Goal: Transaction & Acquisition: Book appointment/travel/reservation

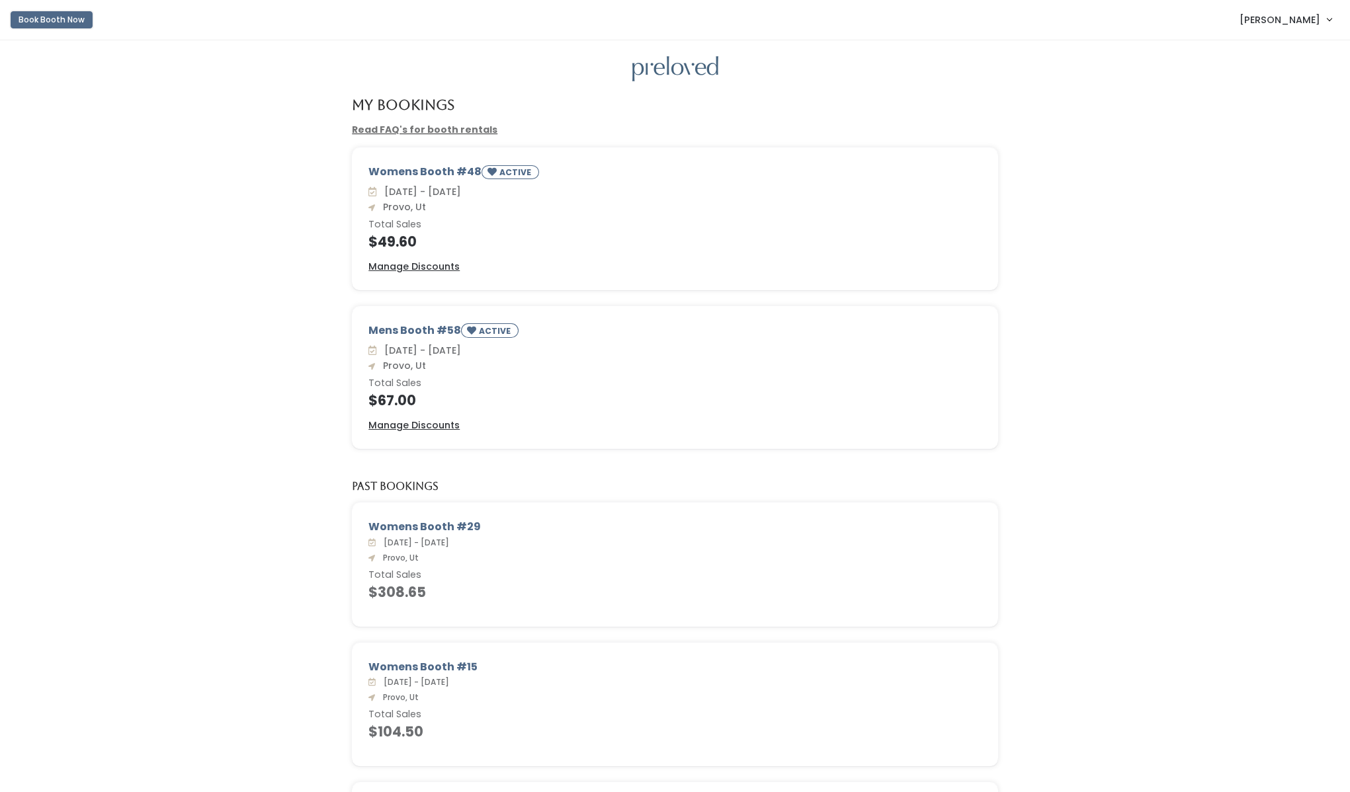
click at [75, 24] on button "Book Booth Now" at bounding box center [52, 19] width 82 height 17
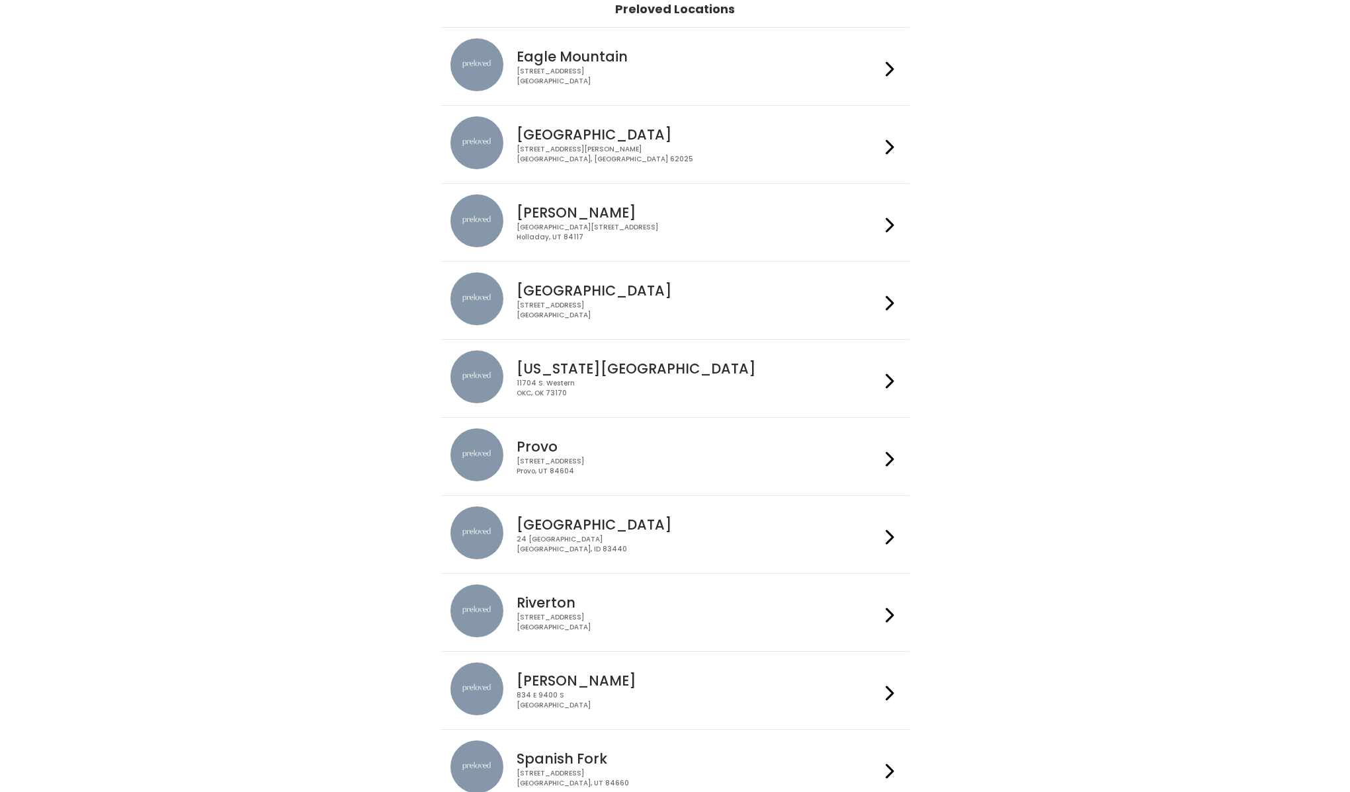
scroll to position [119, 0]
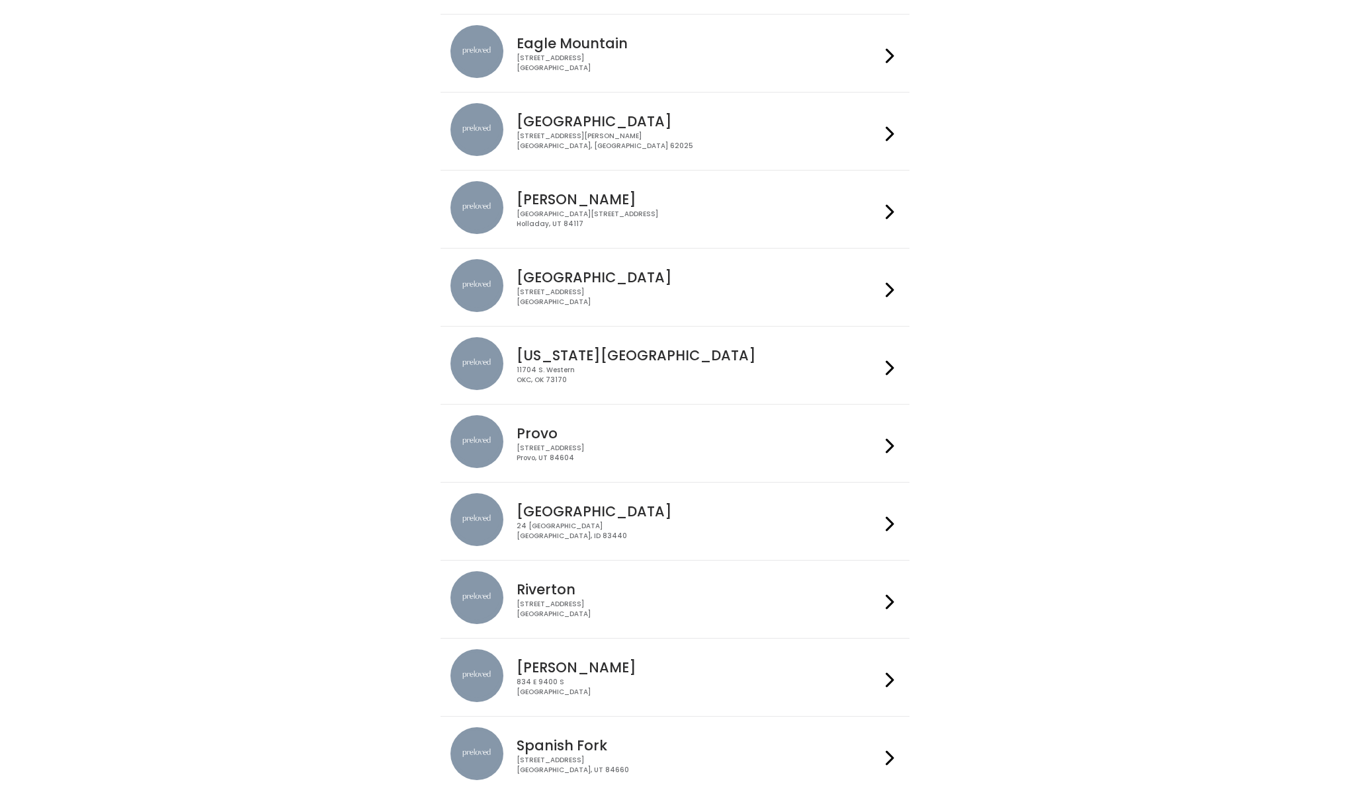
click at [892, 441] on icon at bounding box center [890, 445] width 9 height 19
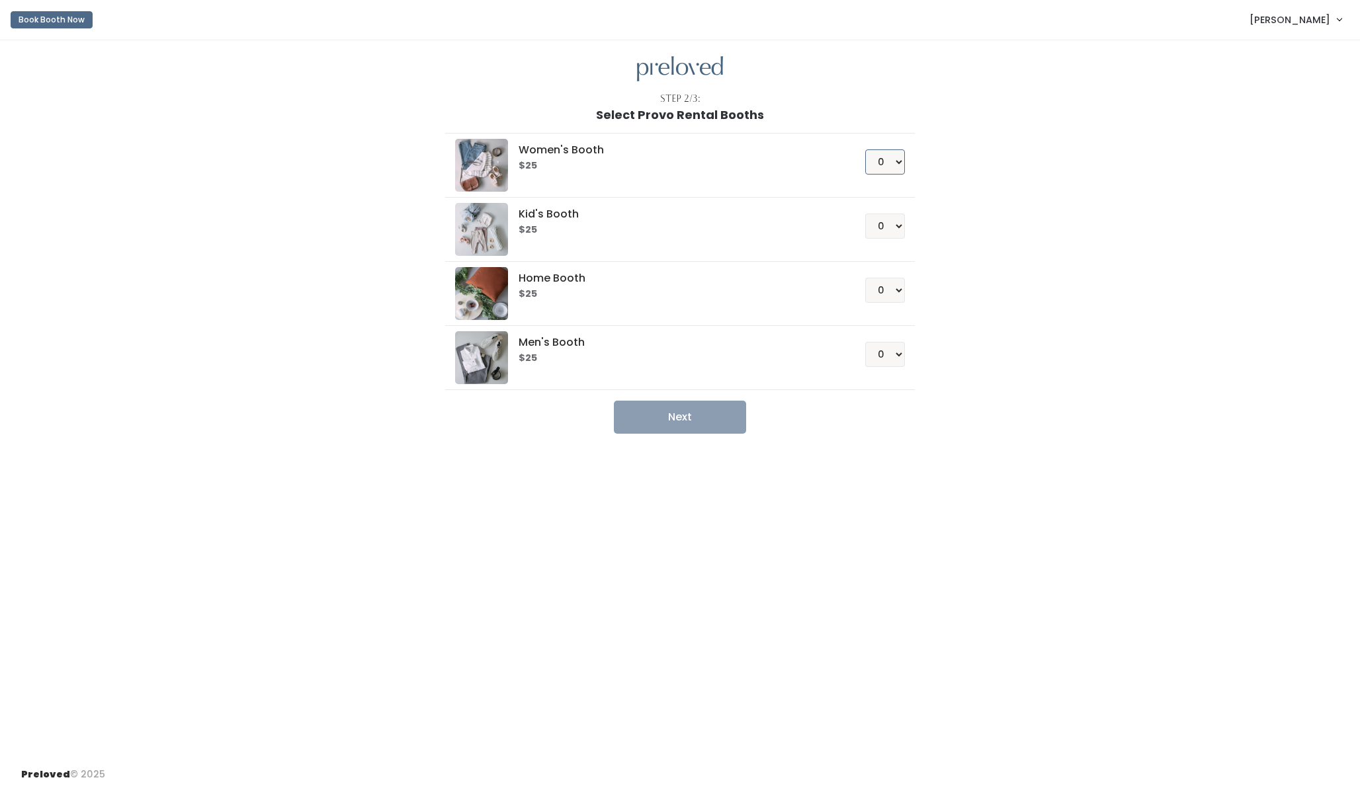
click at [882, 157] on select "0 1 2 3 4" at bounding box center [885, 161] width 40 height 25
select select "1"
click at [706, 413] on button "Next" at bounding box center [680, 417] width 132 height 33
click at [686, 403] on button "Next" at bounding box center [680, 417] width 132 height 33
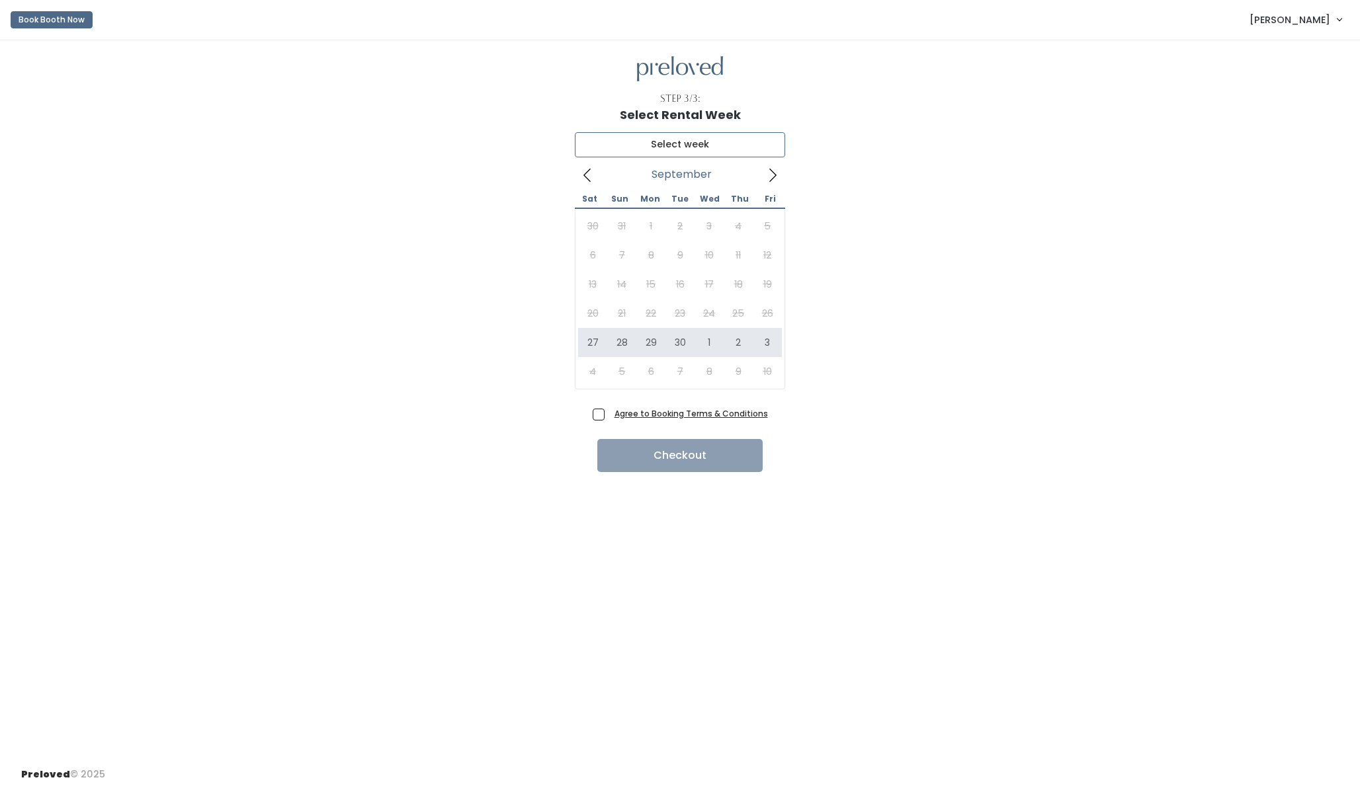
type input "September 27 to October 3"
click at [609, 412] on span "Agree to Booking Terms & Conditions" at bounding box center [688, 413] width 159 height 13
click at [609, 412] on input "Agree to Booking Terms & Conditions" at bounding box center [613, 411] width 9 height 9
checkbox input "true"
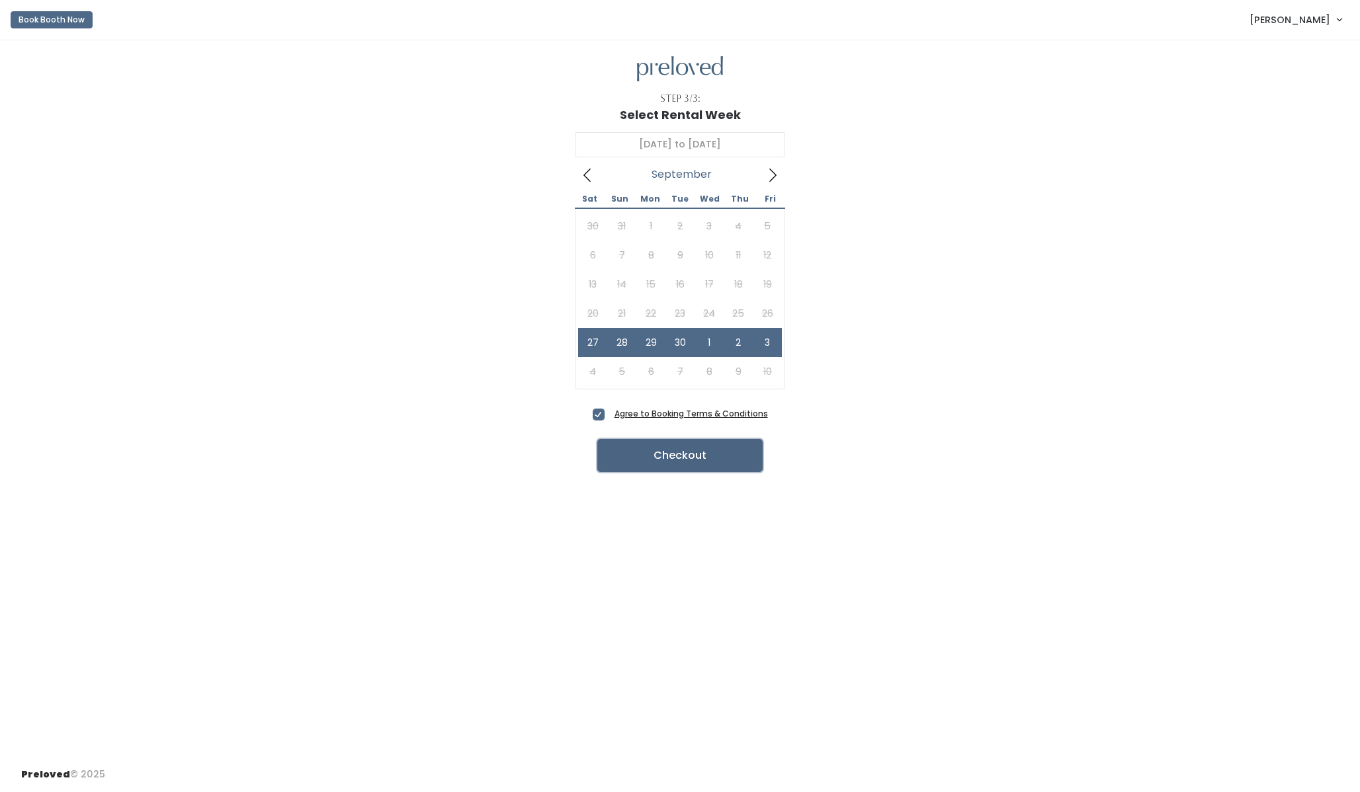
click at [635, 464] on button "Checkout" at bounding box center [679, 455] width 165 height 33
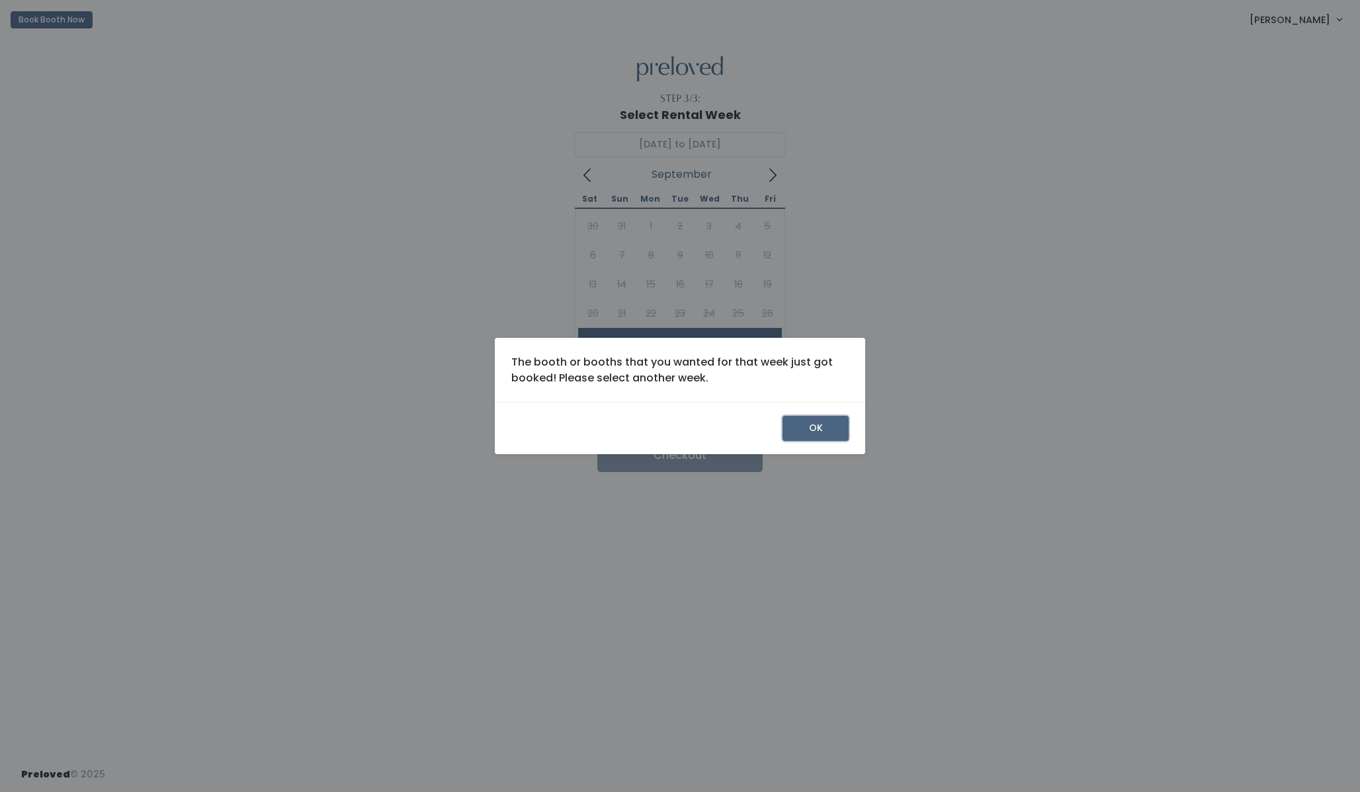
click at [807, 424] on button "OK" at bounding box center [815, 428] width 66 height 25
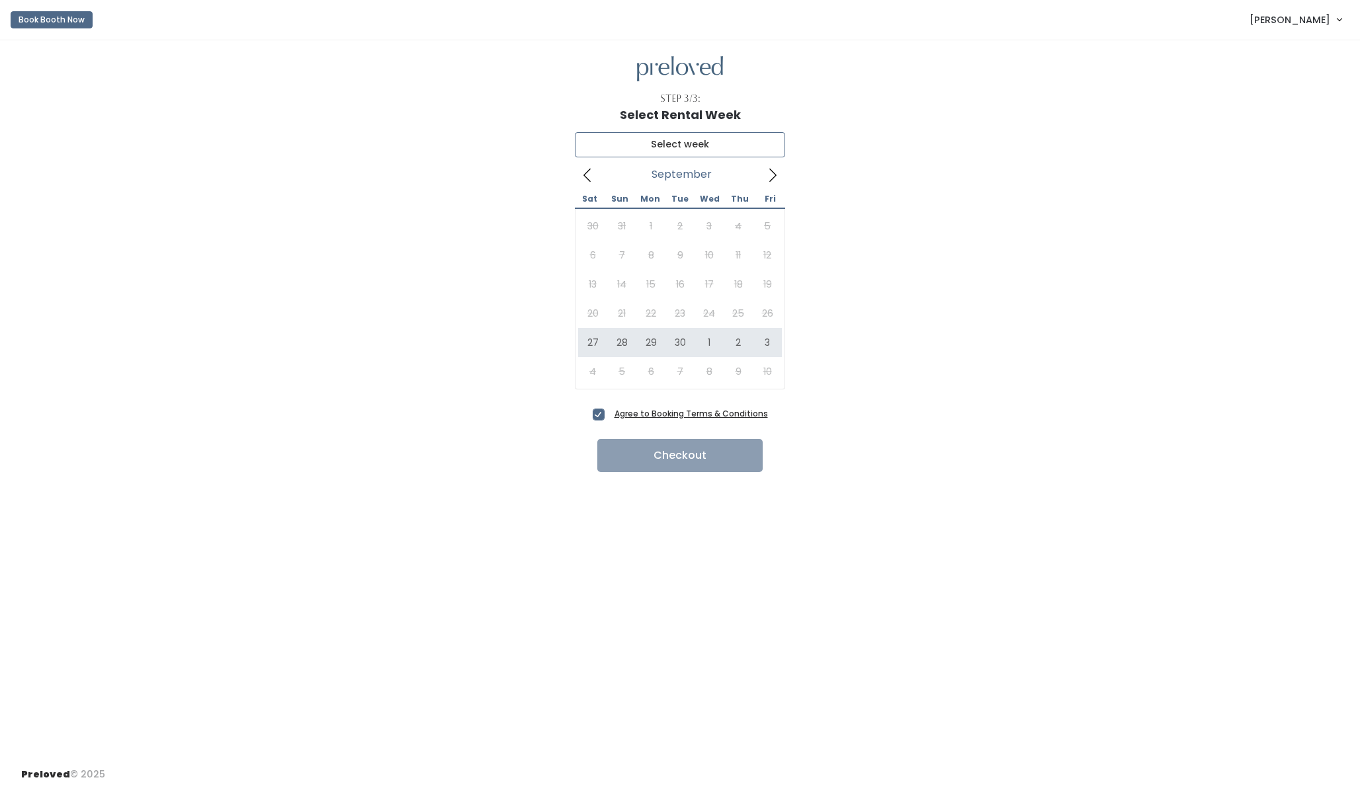
type input "[DATE] to [DATE]"
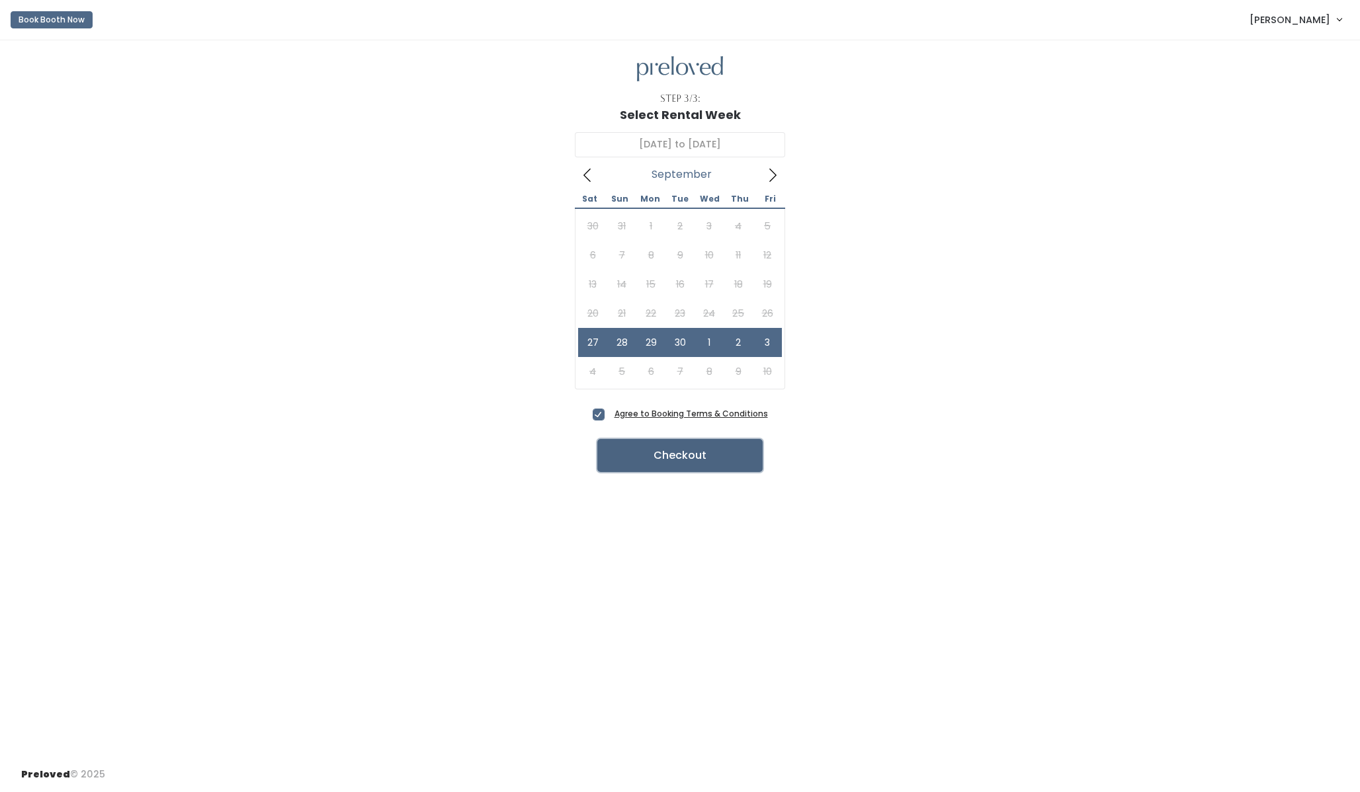
click at [645, 466] on button "Checkout" at bounding box center [679, 455] width 165 height 33
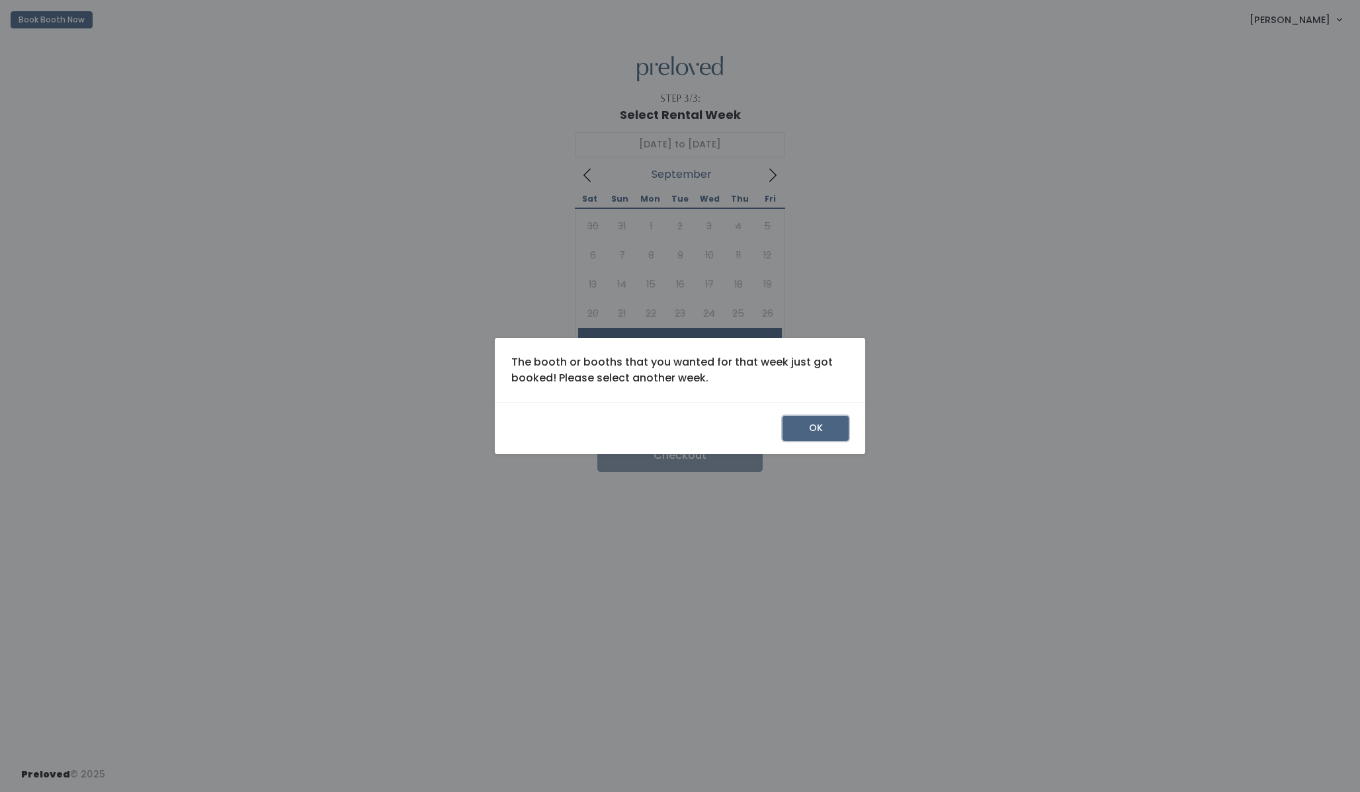
click at [800, 416] on button "OK" at bounding box center [815, 428] width 66 height 25
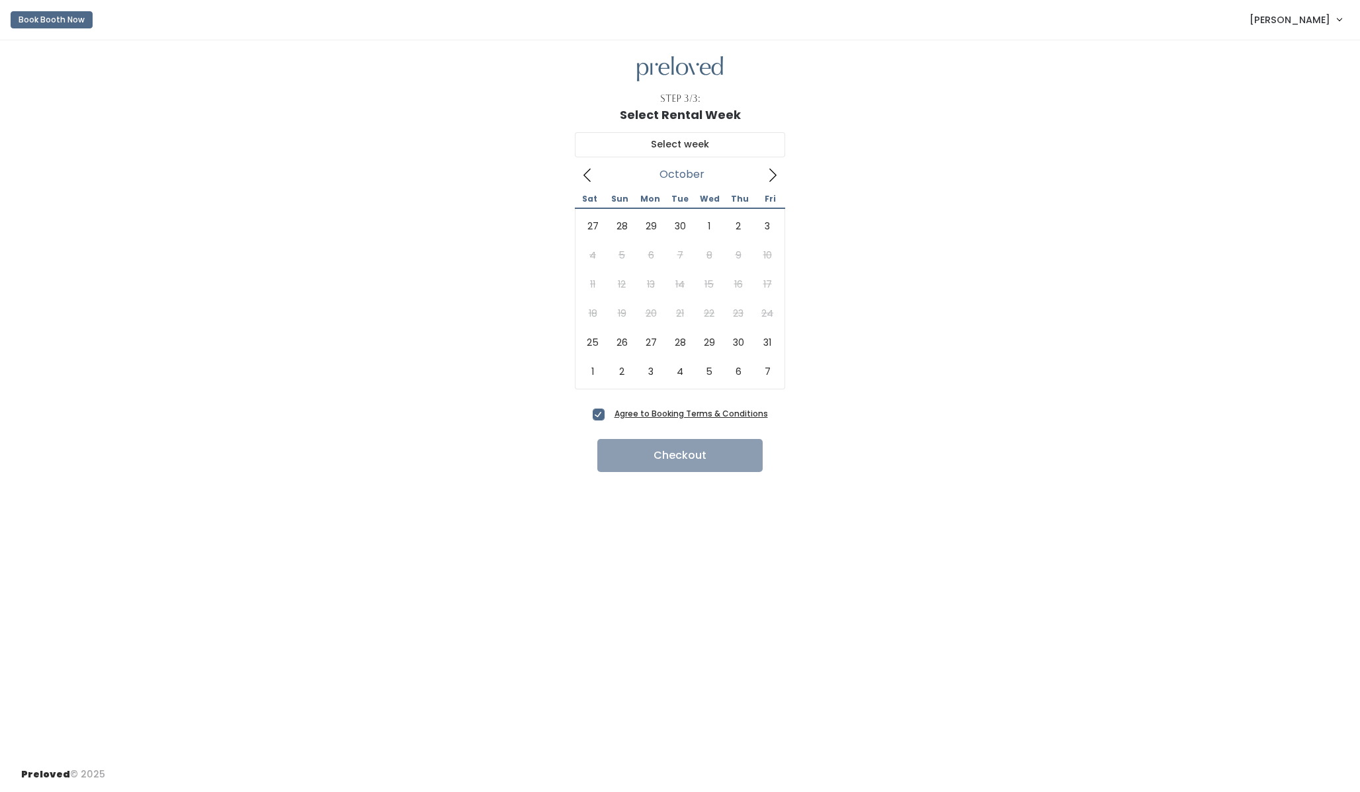
click at [779, 179] on icon at bounding box center [772, 175] width 15 height 15
type input "October 25 to October 31"
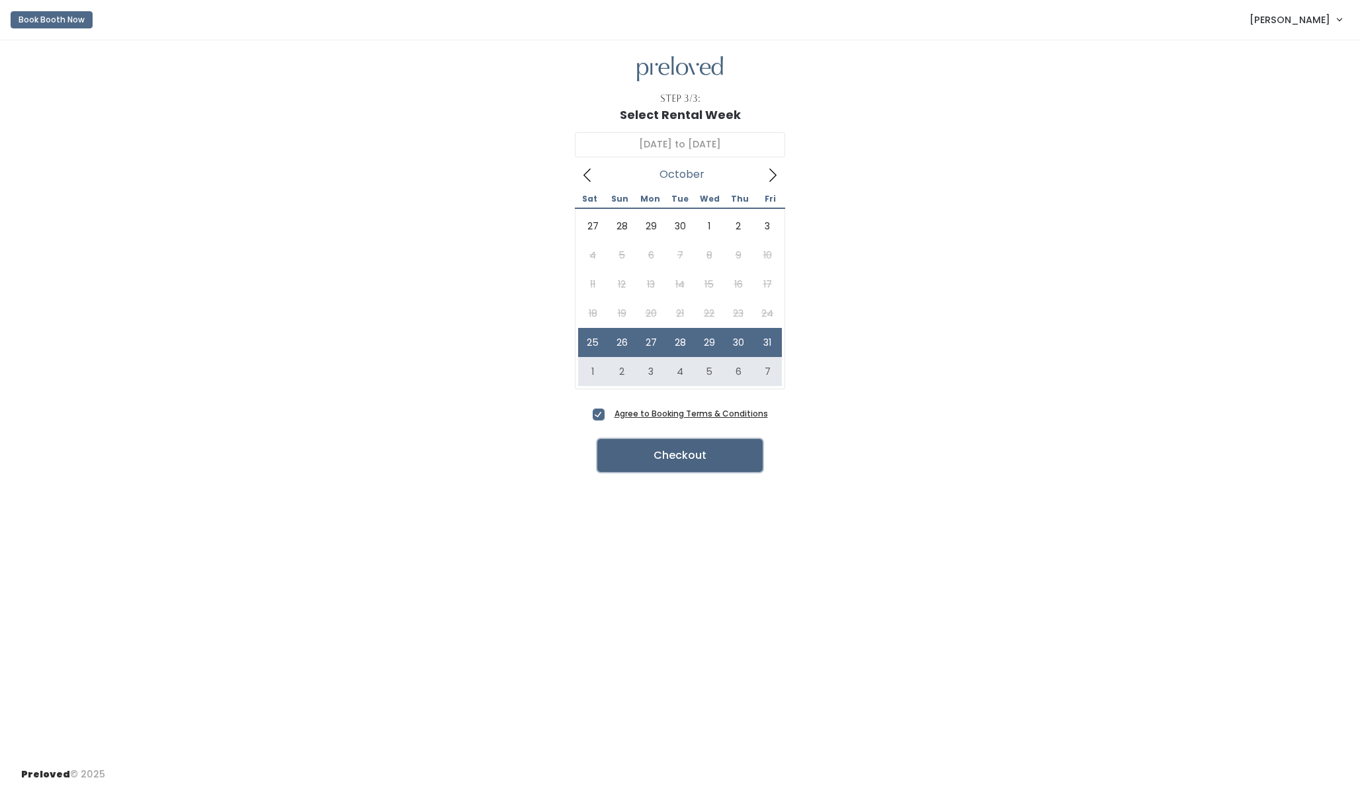
click at [631, 450] on button "Checkout" at bounding box center [679, 455] width 165 height 33
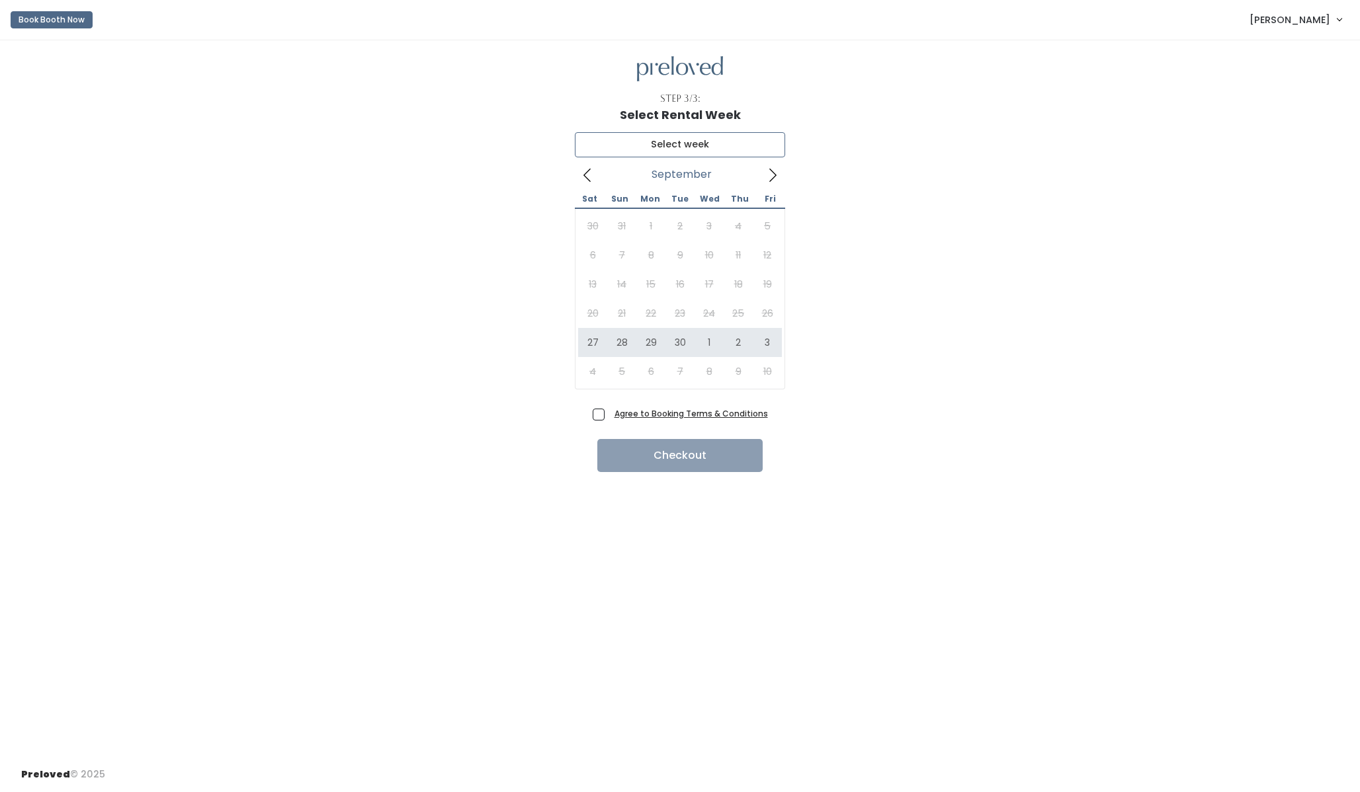
type input "[DATE] to [DATE]"
click at [609, 409] on span "Agree to Booking Terms & Conditions" at bounding box center [688, 413] width 159 height 13
click at [609, 409] on input "Agree to Booking Terms & Conditions" at bounding box center [613, 411] width 9 height 9
checkbox input "true"
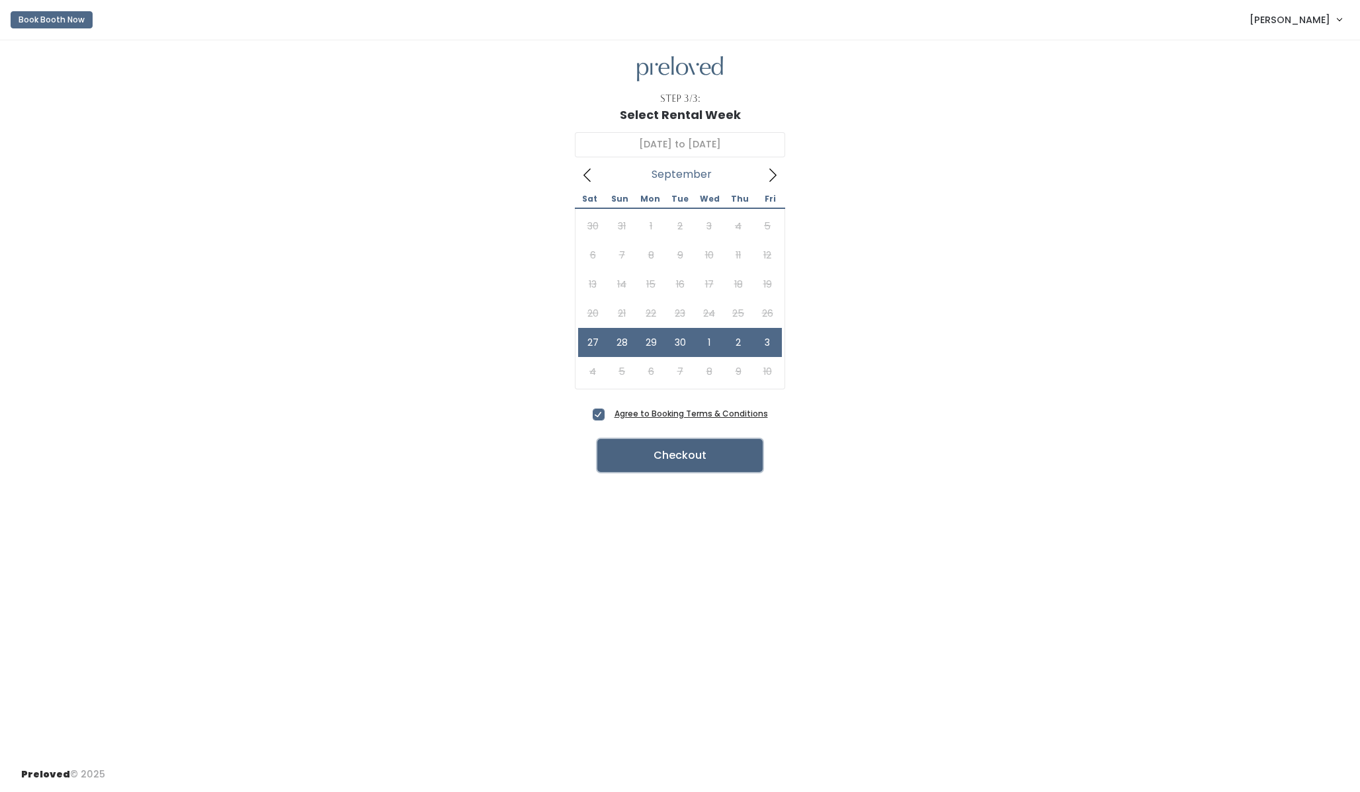
click at [640, 462] on button "Checkout" at bounding box center [679, 455] width 165 height 33
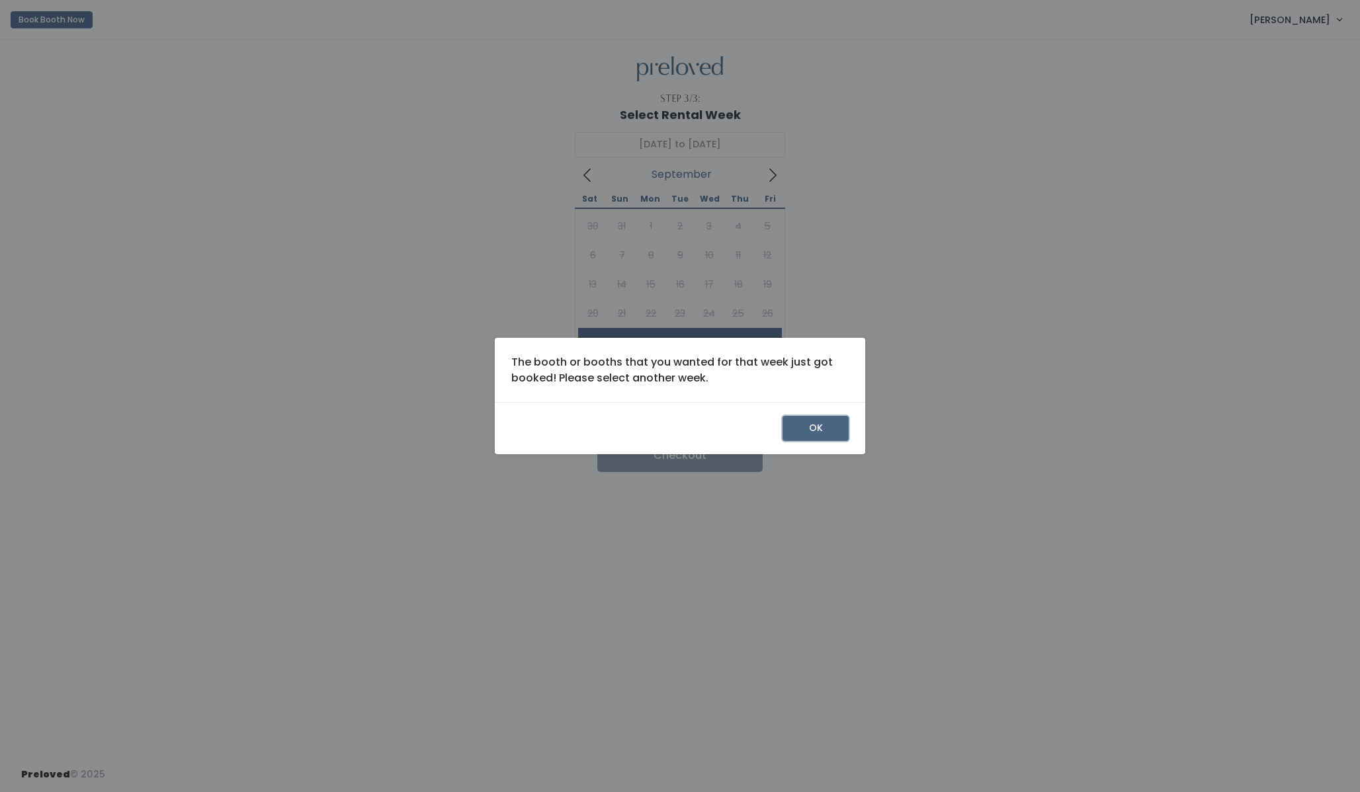
click at [805, 431] on button "OK" at bounding box center [815, 428] width 66 height 25
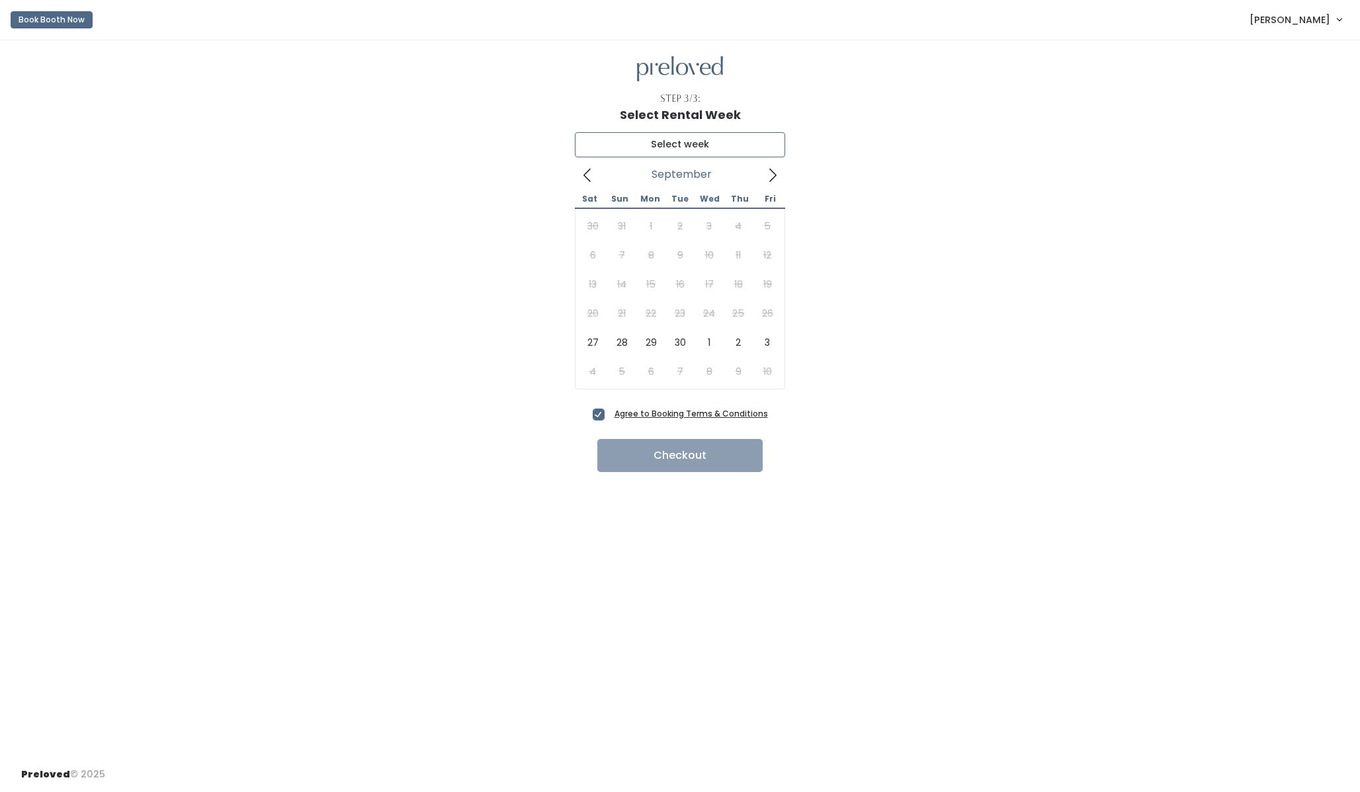
click at [660, 151] on input "text" at bounding box center [680, 144] width 210 height 25
click at [588, 165] on span at bounding box center [587, 174] width 25 height 21
click at [772, 177] on icon at bounding box center [772, 175] width 15 height 15
click at [579, 174] on span at bounding box center [587, 174] width 25 height 21
click at [591, 367] on div "30 31 1 2 3 4 5 6 7 8 9 10 11 12 13 14 15 16 17 18 19 20 21 22 23 24 25 26 27 2…" at bounding box center [680, 299] width 204 height 175
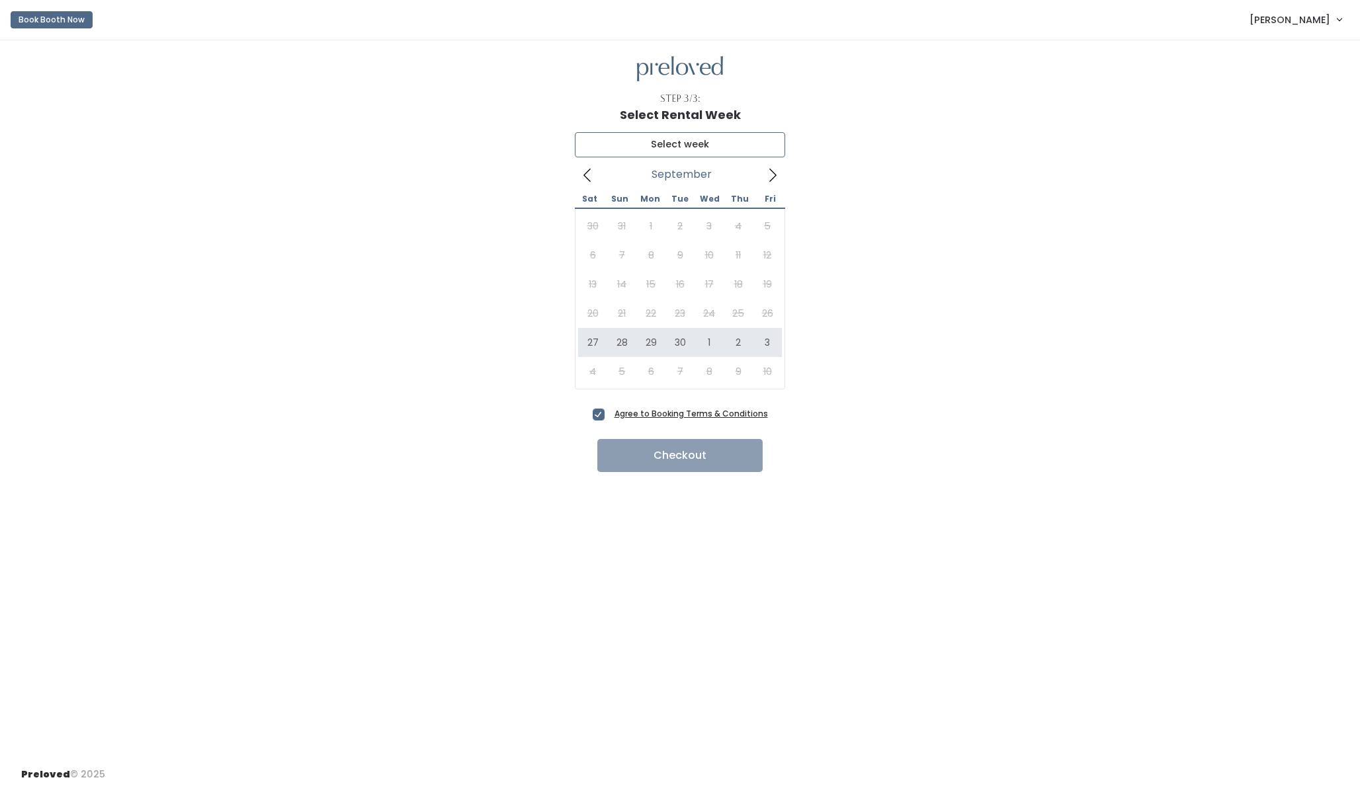
type input "September 27 to October 3"
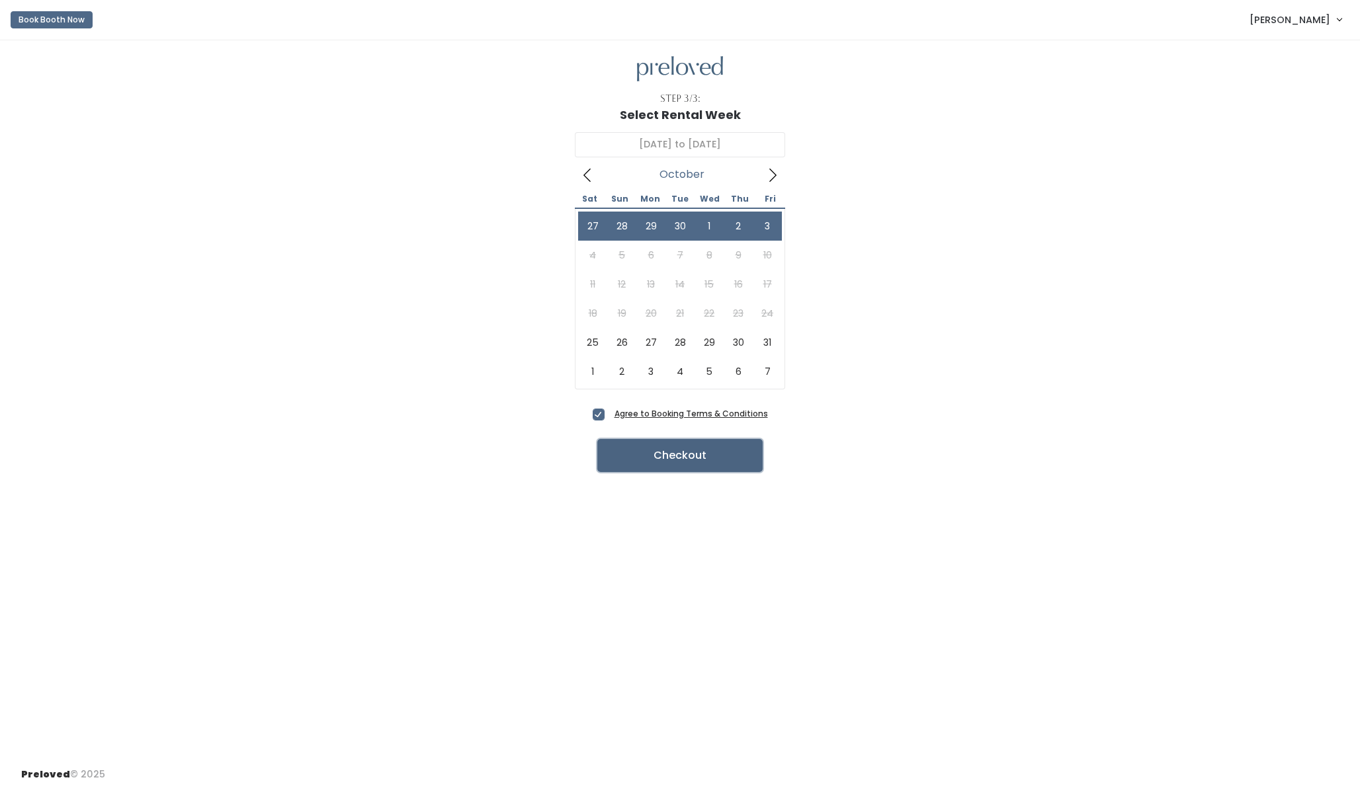
click at [635, 452] on button "Checkout" at bounding box center [679, 455] width 165 height 33
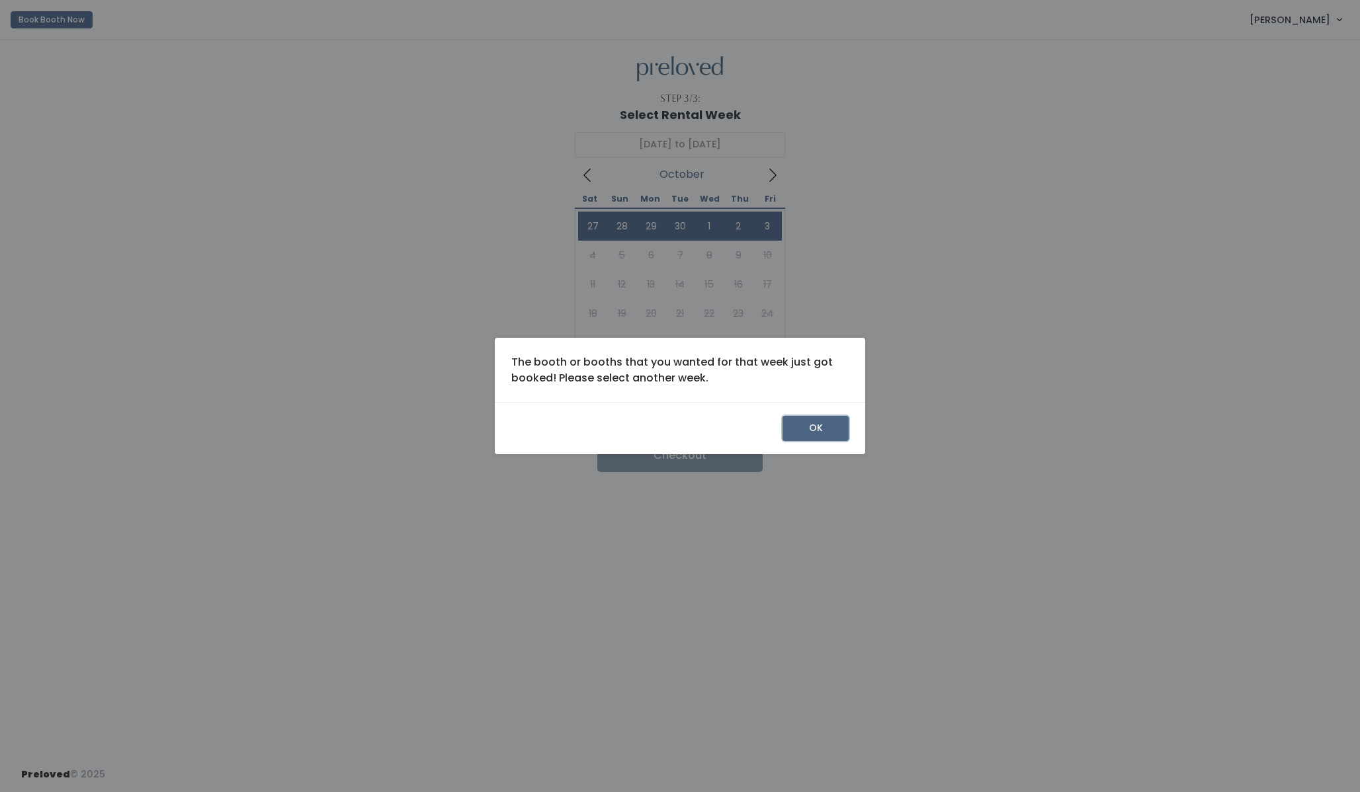
click at [804, 436] on button "OK" at bounding box center [815, 428] width 66 height 25
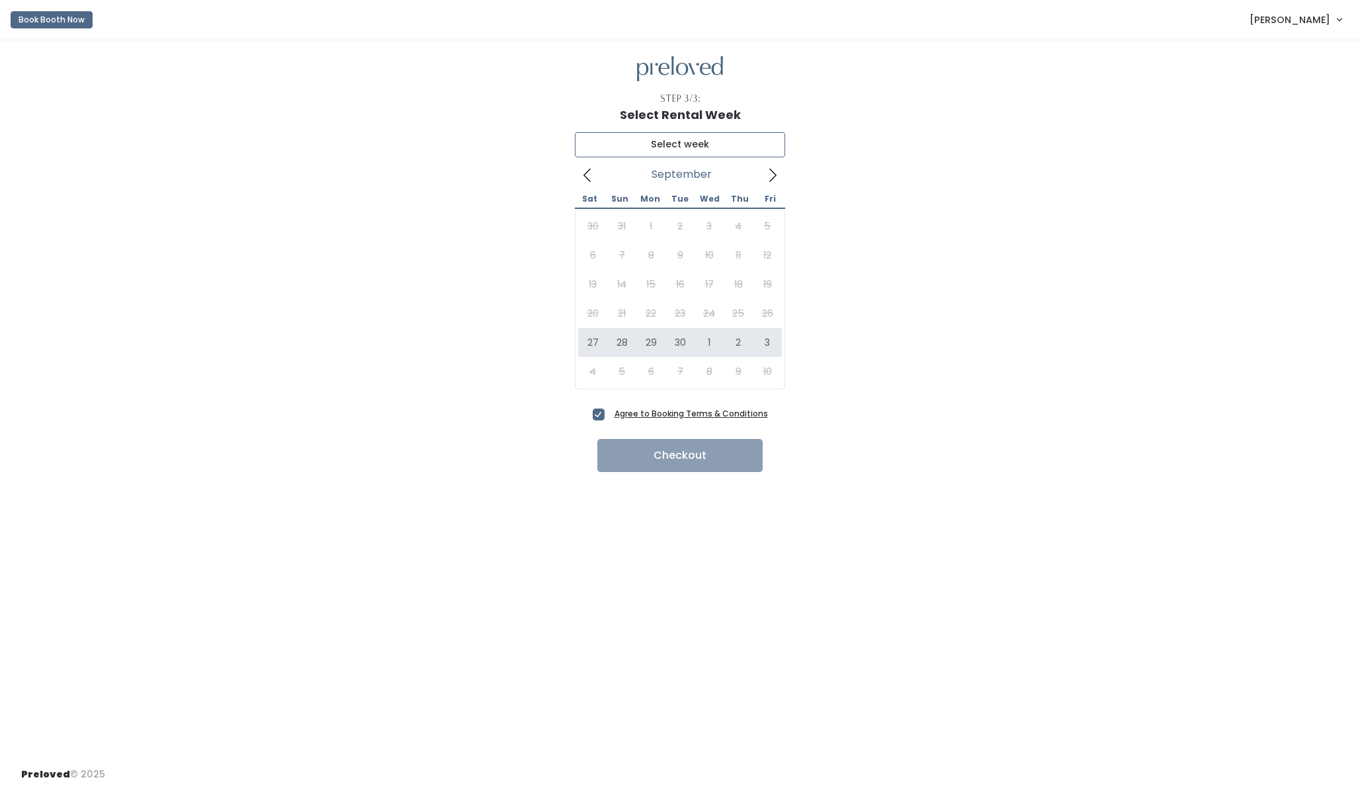
type input "[DATE] to [DATE]"
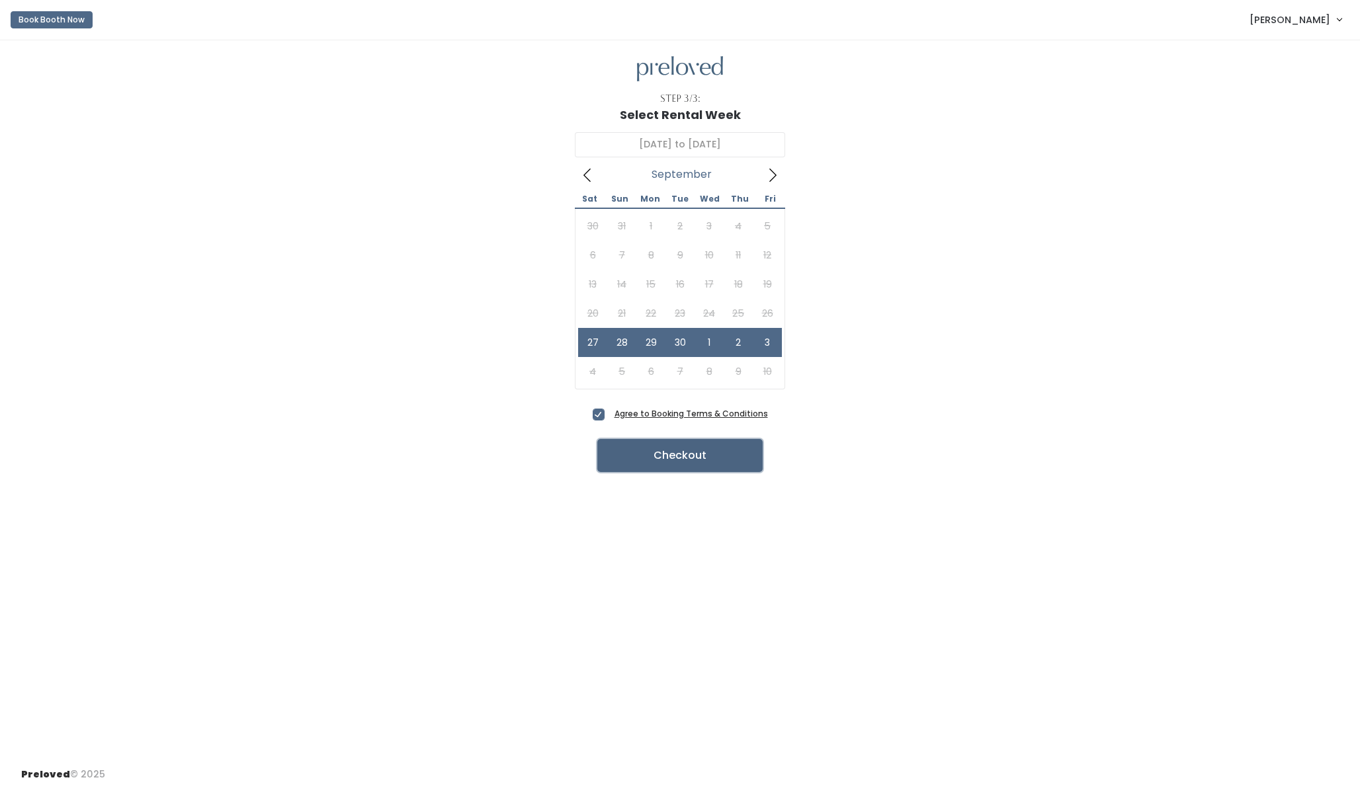
click at [630, 463] on button "Checkout" at bounding box center [679, 455] width 165 height 33
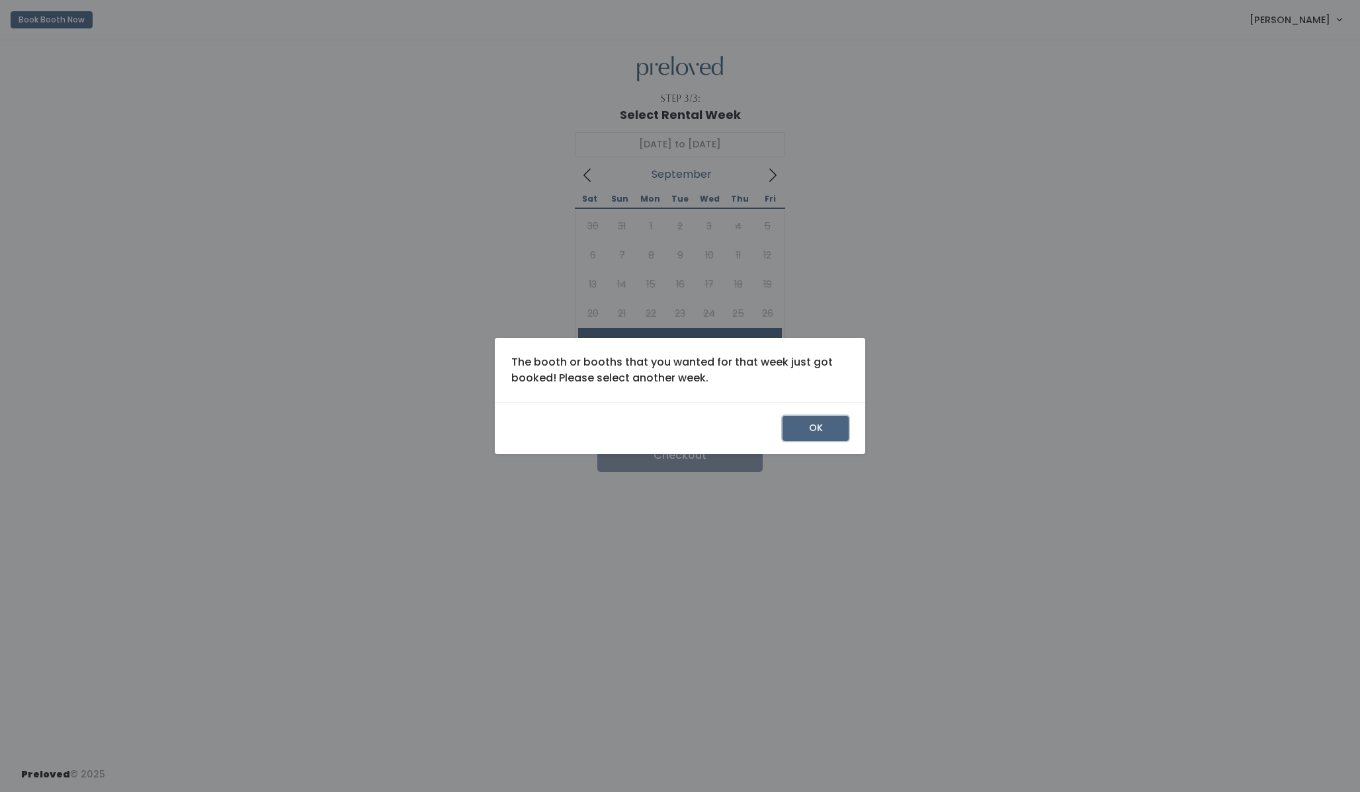
click at [815, 433] on button "OK" at bounding box center [815, 428] width 66 height 25
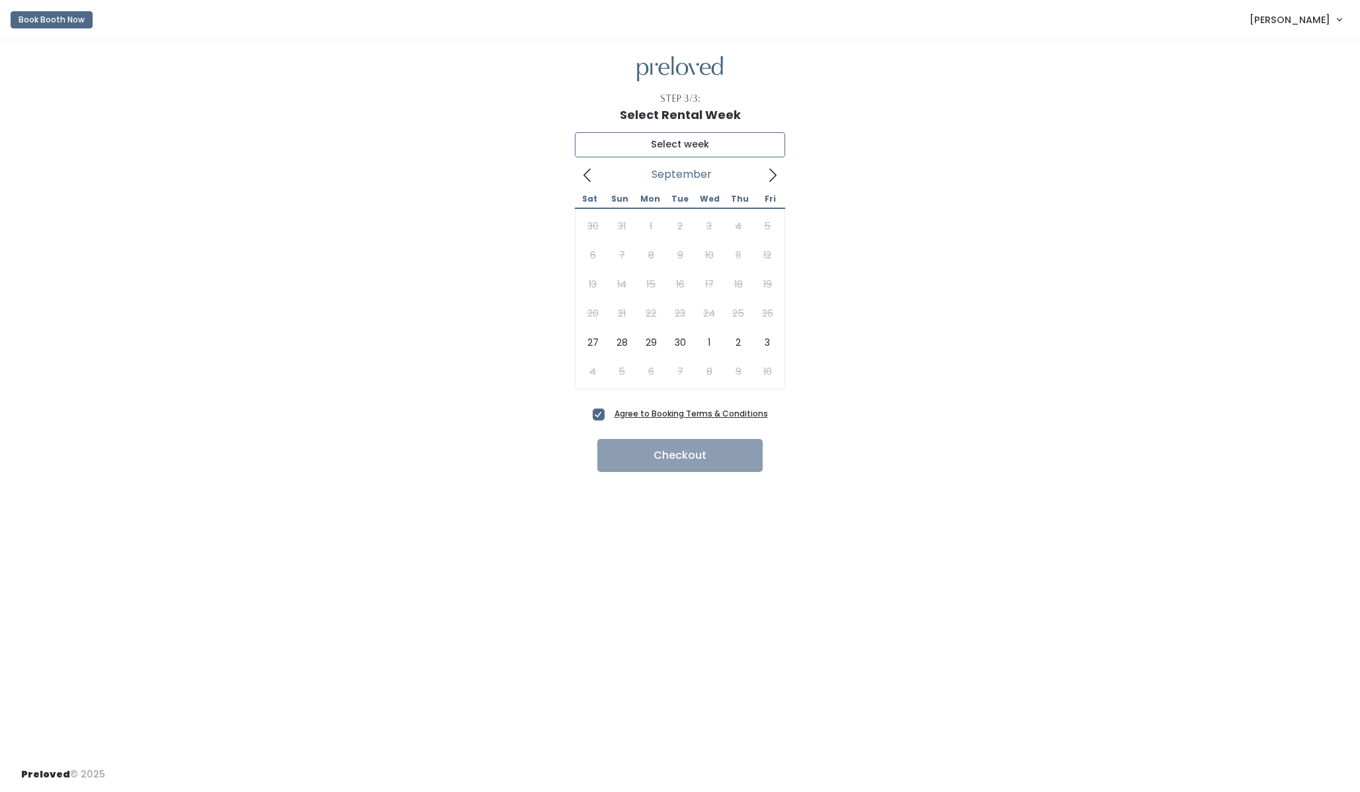
click at [690, 147] on input "text" at bounding box center [680, 144] width 210 height 25
click at [1302, 15] on span "[PERSON_NAME]" at bounding box center [1289, 20] width 81 height 15
click at [1089, 81] on div at bounding box center [679, 69] width 1317 height 26
click at [774, 170] on icon at bounding box center [772, 175] width 15 height 15
click at [592, 173] on icon at bounding box center [587, 175] width 15 height 15
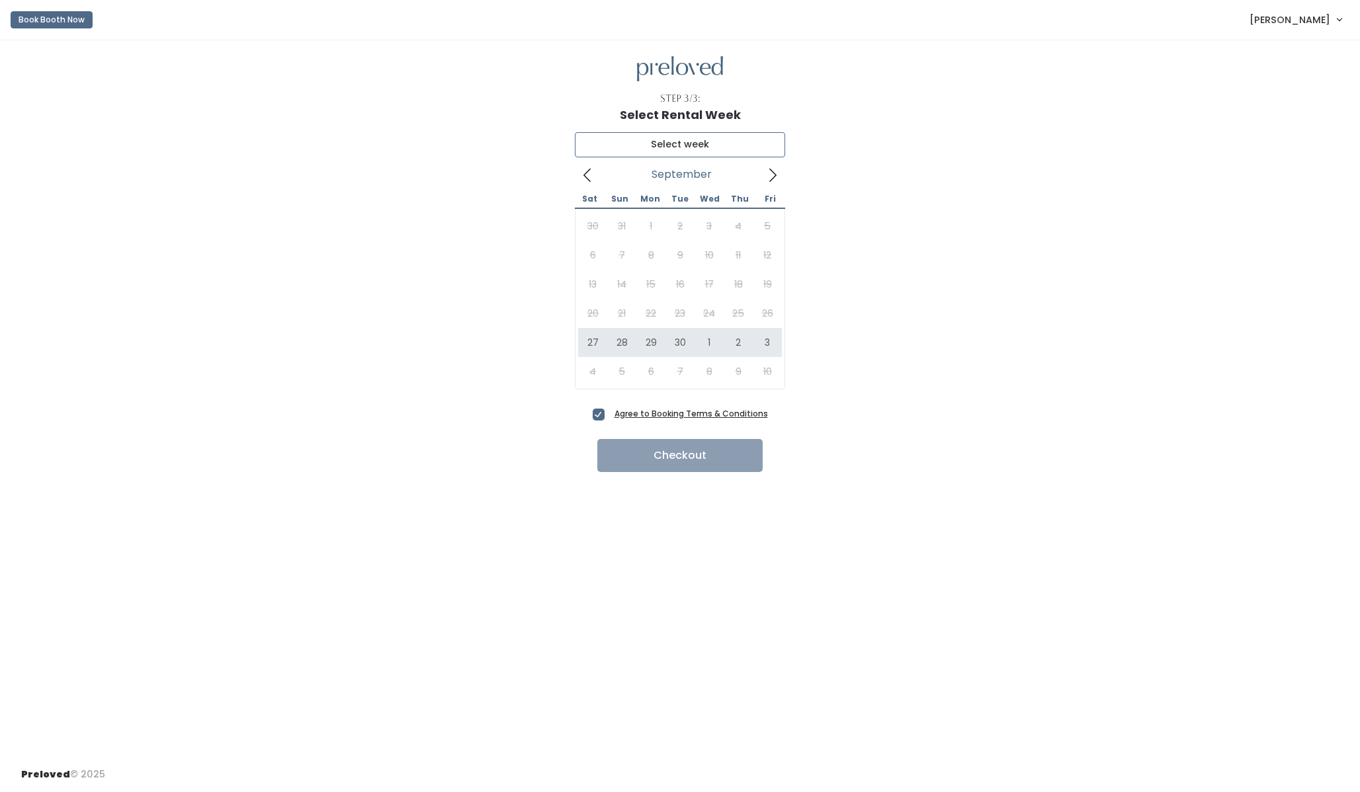
type input "[DATE] to [DATE]"
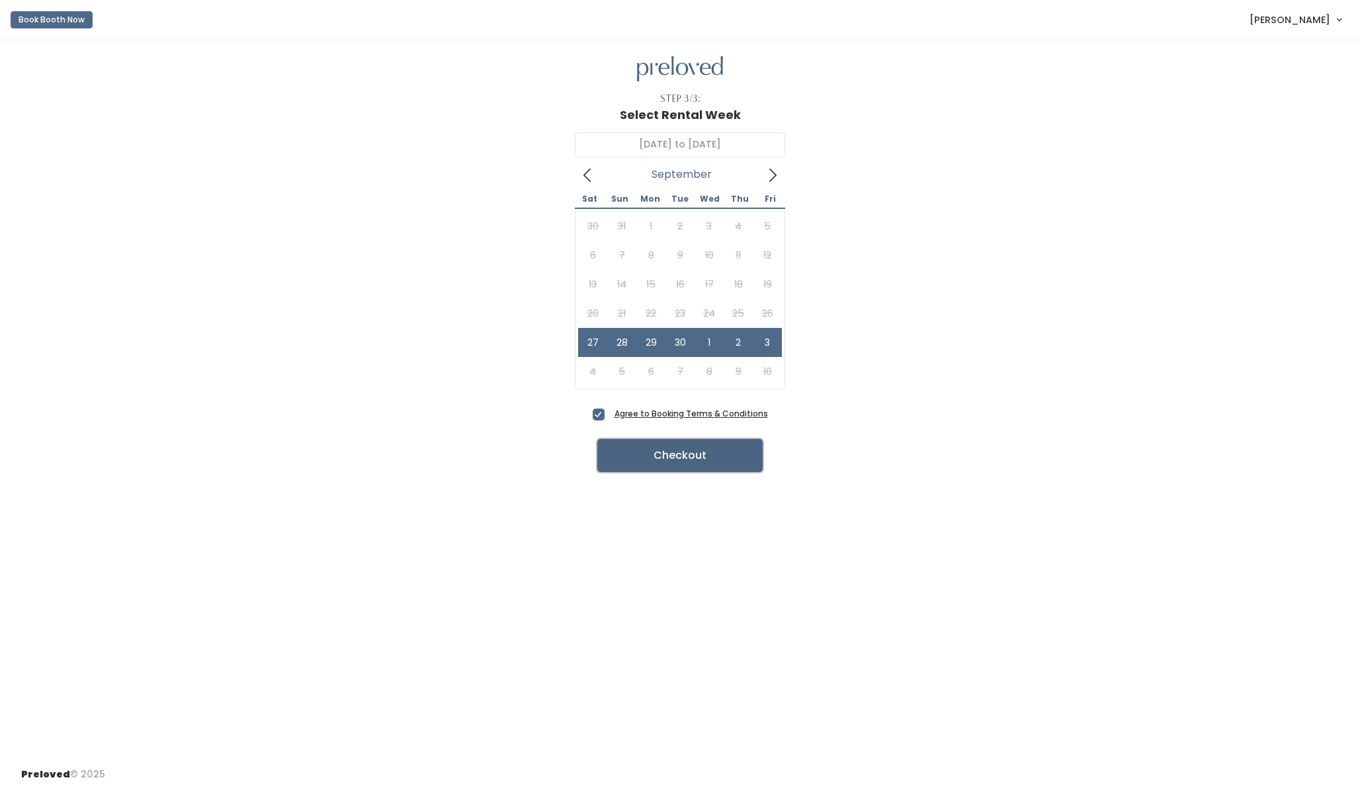
click at [635, 442] on button "Checkout" at bounding box center [679, 455] width 165 height 33
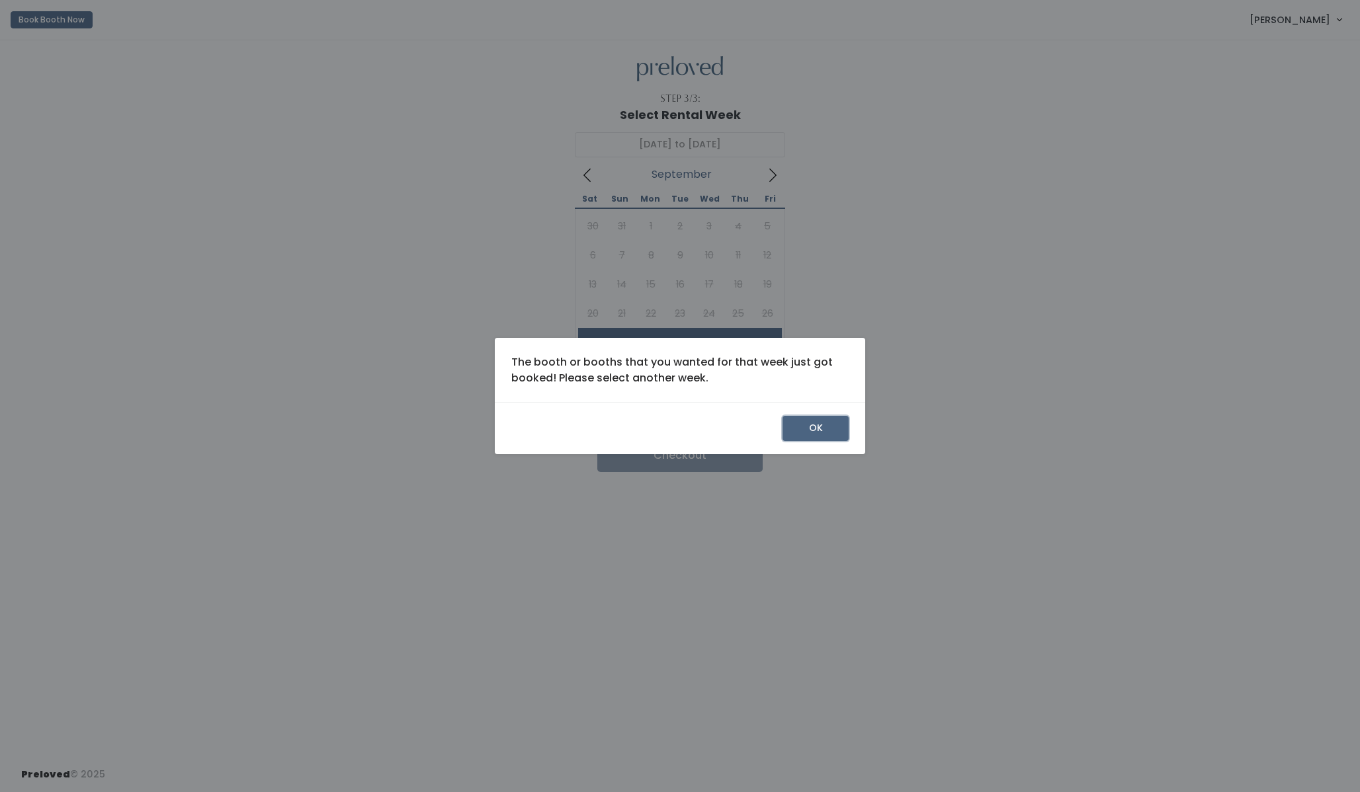
click at [815, 427] on button "OK" at bounding box center [815, 428] width 66 height 25
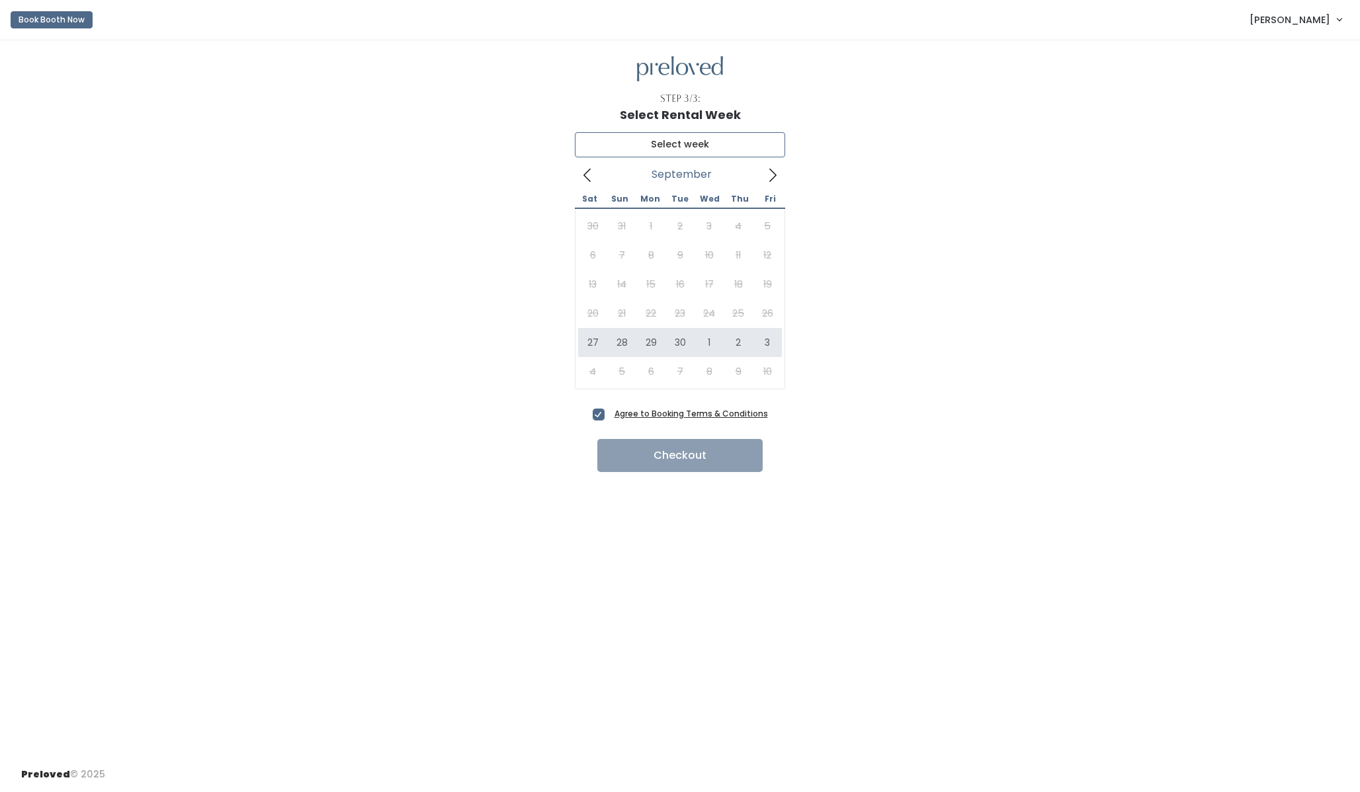
type input "September 27 to October 3"
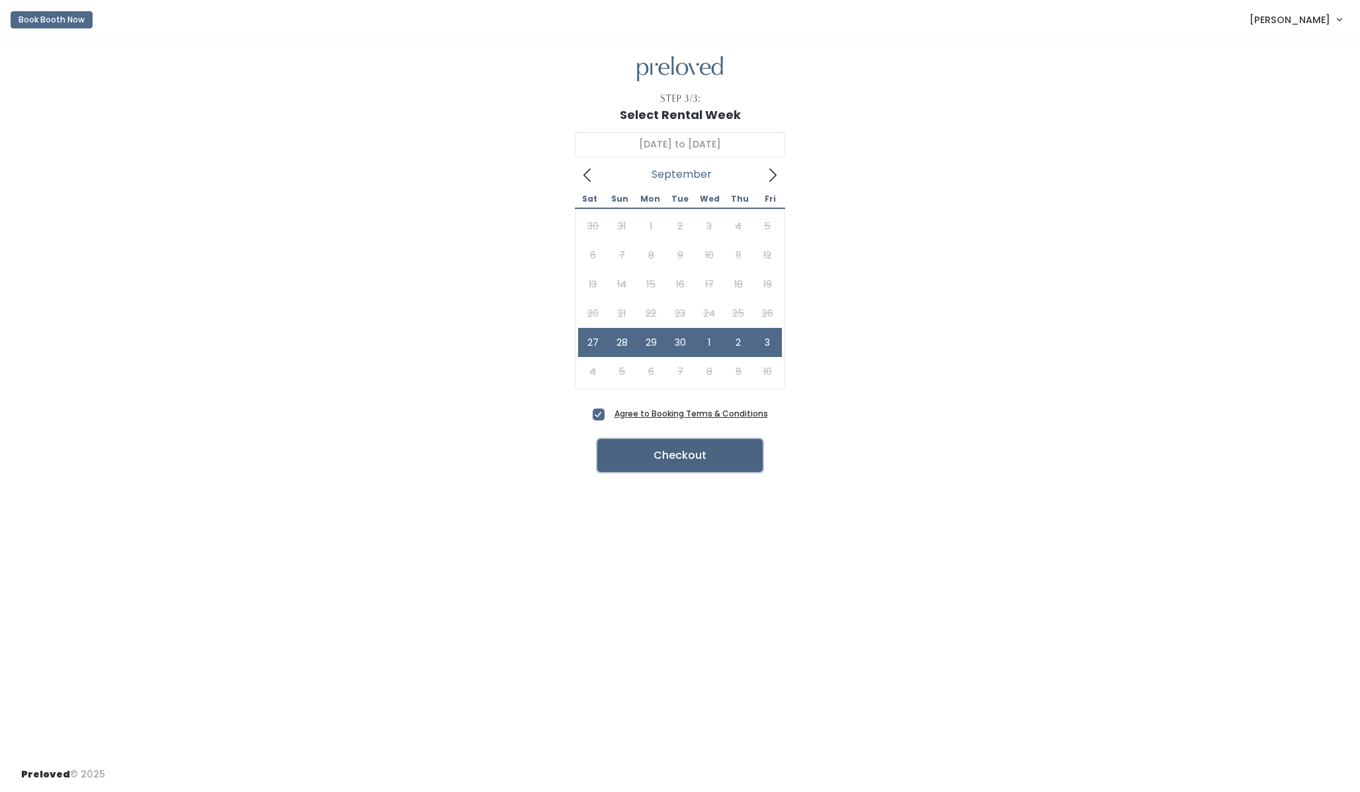
click at [674, 452] on button "Checkout" at bounding box center [679, 455] width 165 height 33
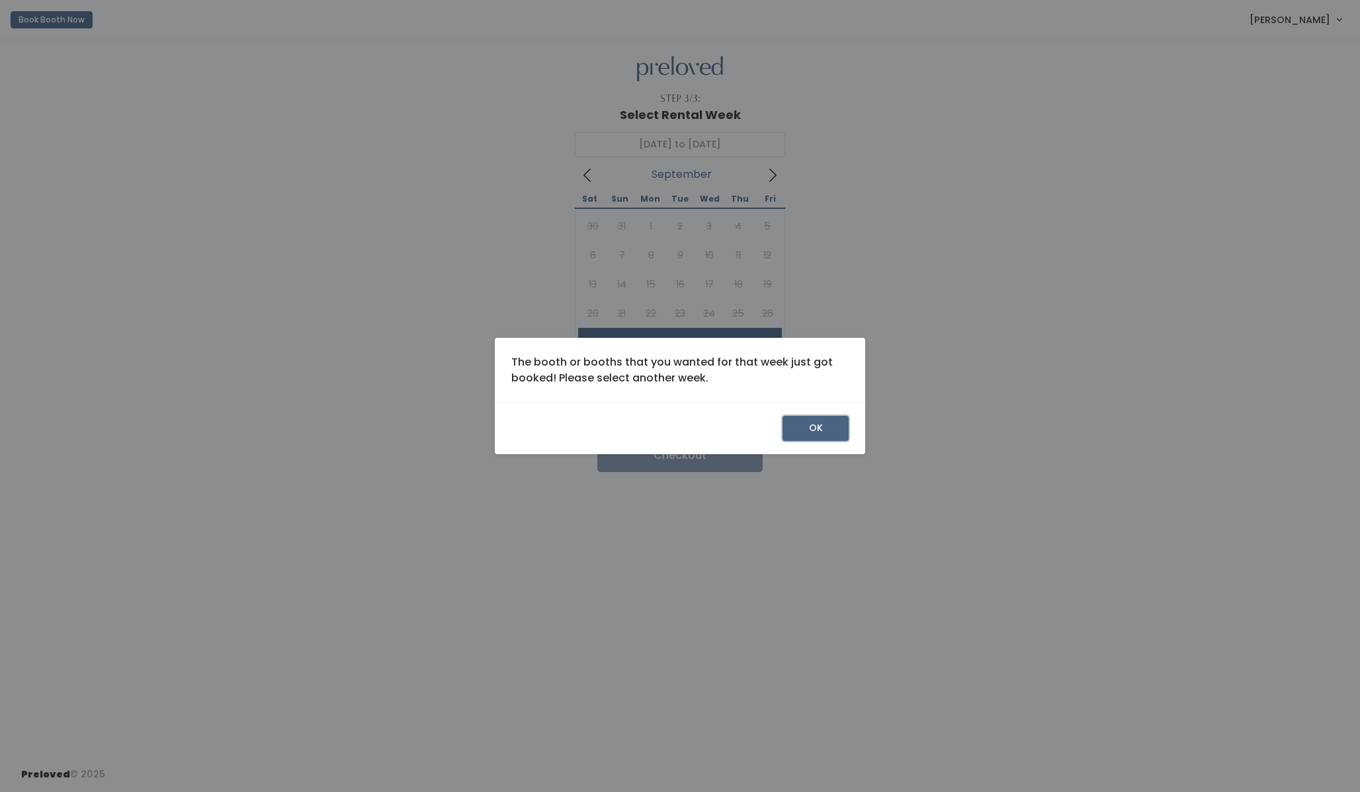
click at [819, 431] on button "OK" at bounding box center [815, 428] width 66 height 25
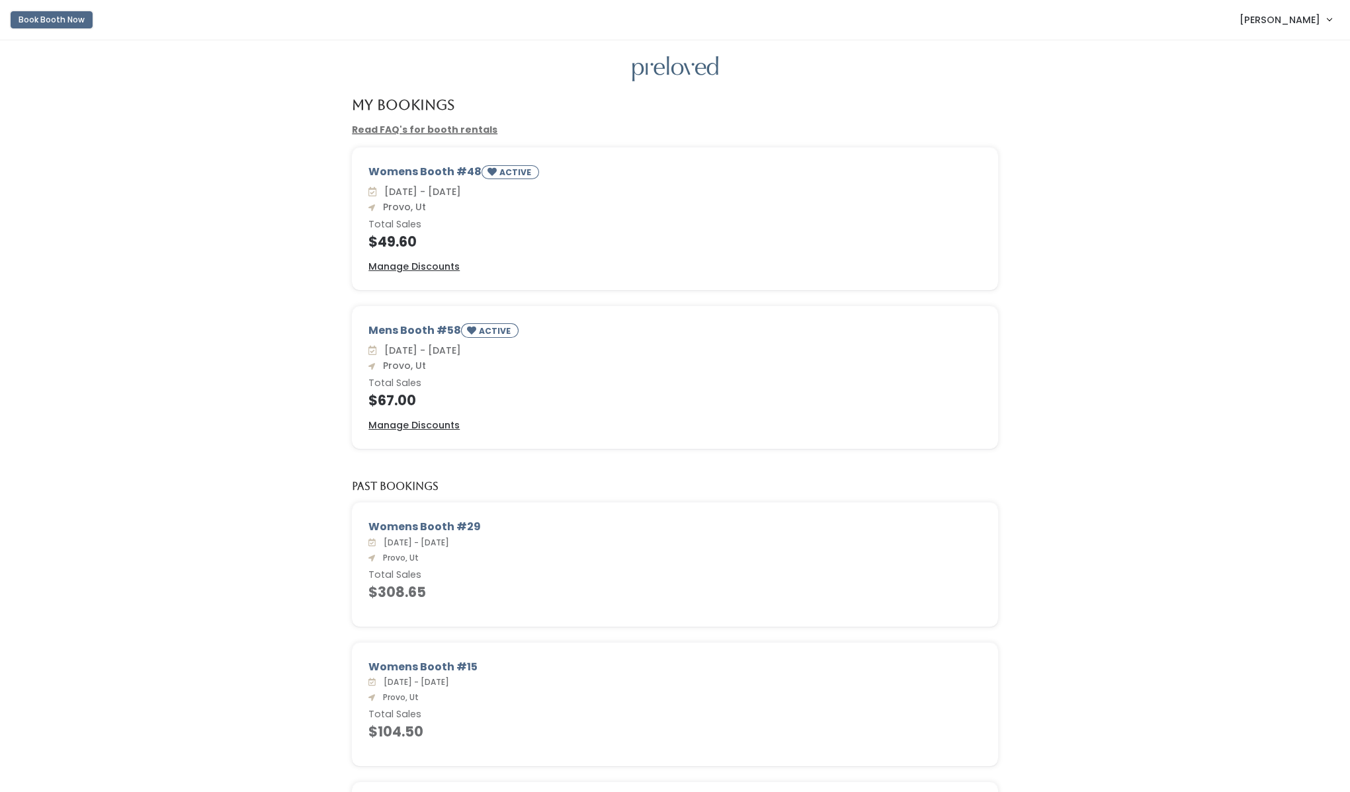
click at [67, 23] on button "Book Booth Now" at bounding box center [52, 19] width 82 height 17
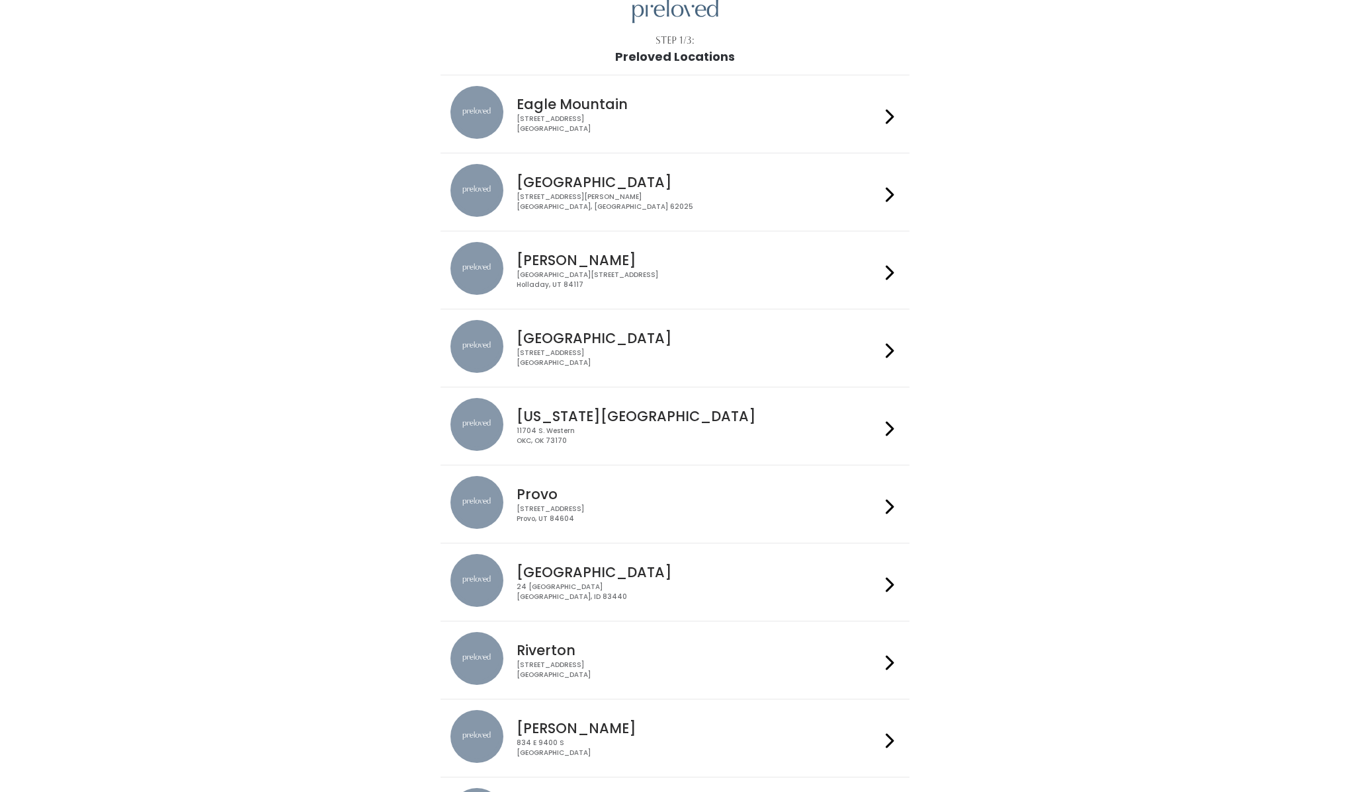
scroll to position [62, 0]
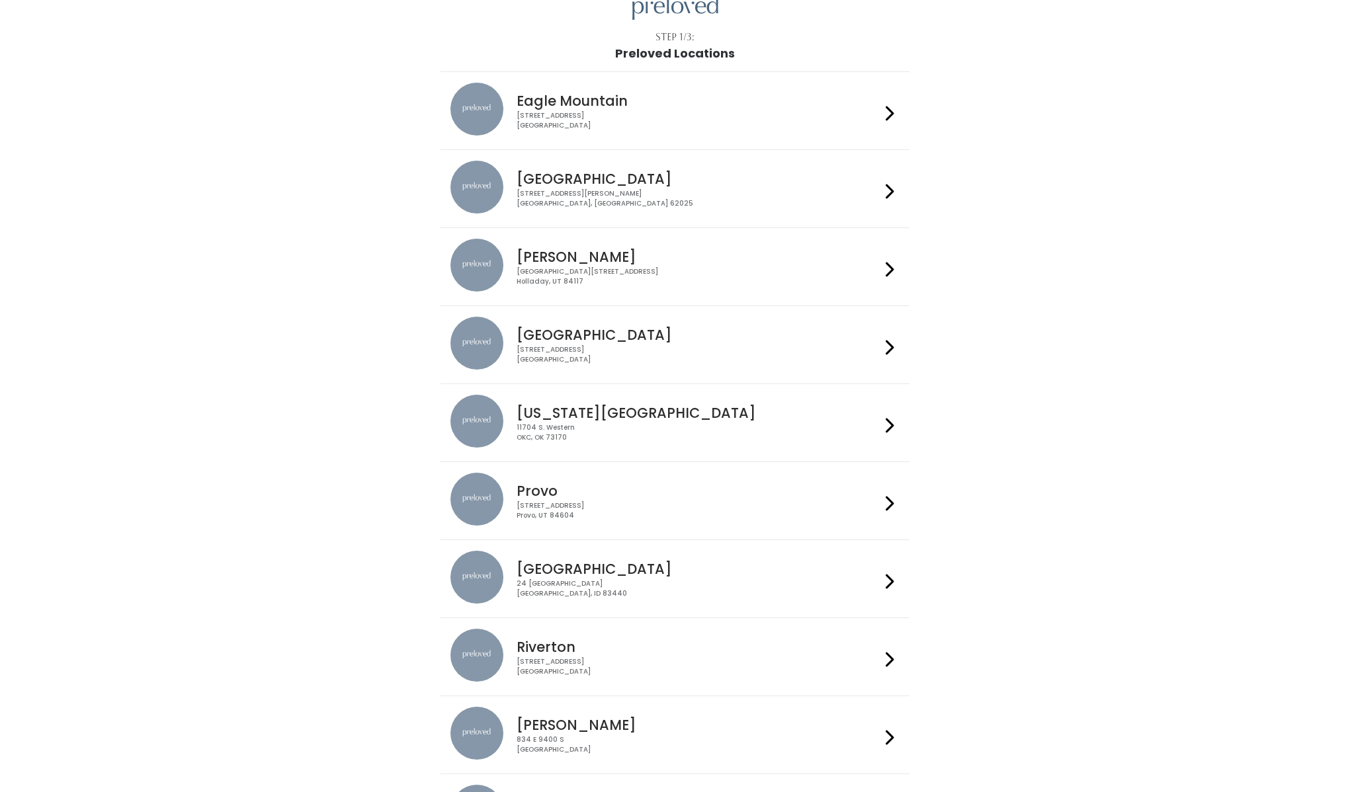
click at [551, 492] on h4 "Provo" at bounding box center [699, 490] width 364 height 15
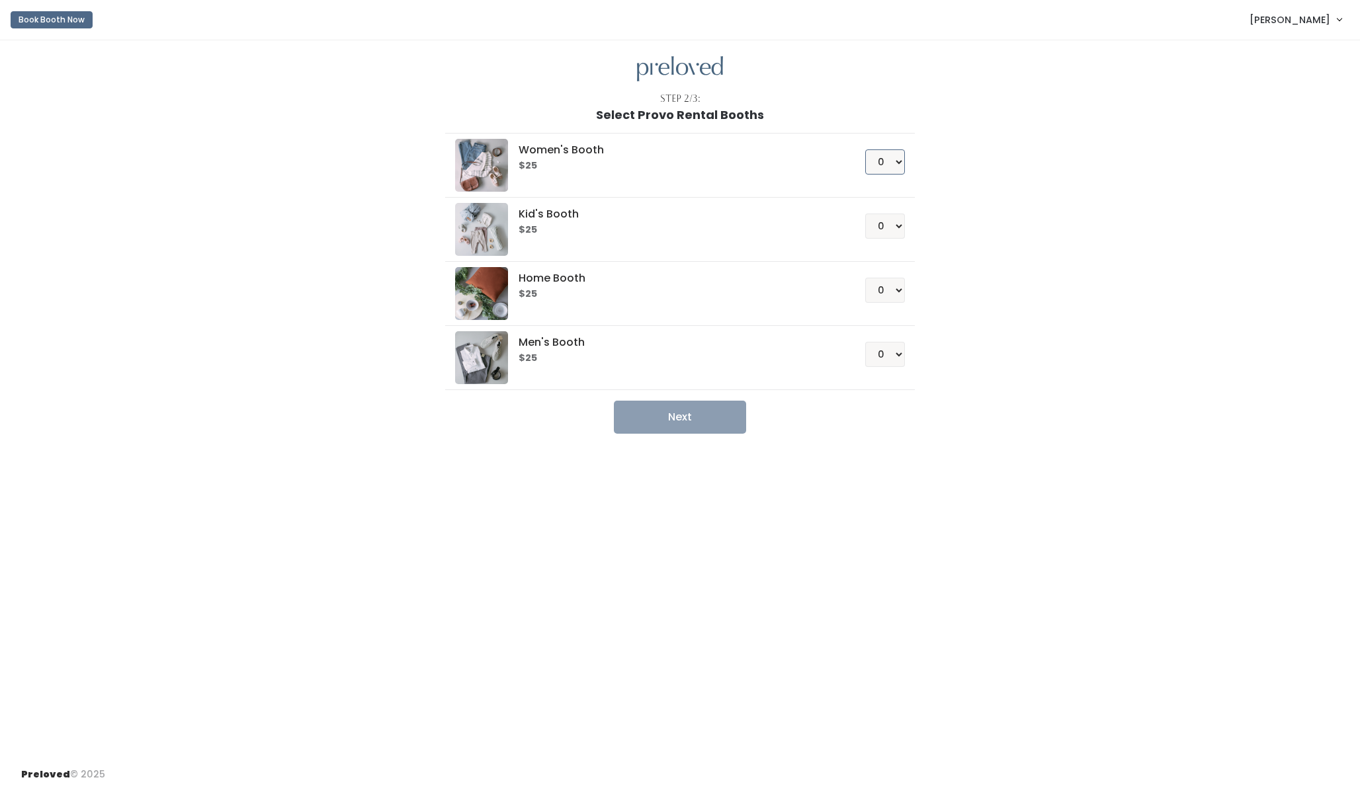
click at [887, 167] on select "0 1 2 3 4" at bounding box center [885, 161] width 40 height 25
select select "1"
click at [720, 418] on button "Next" at bounding box center [680, 417] width 132 height 33
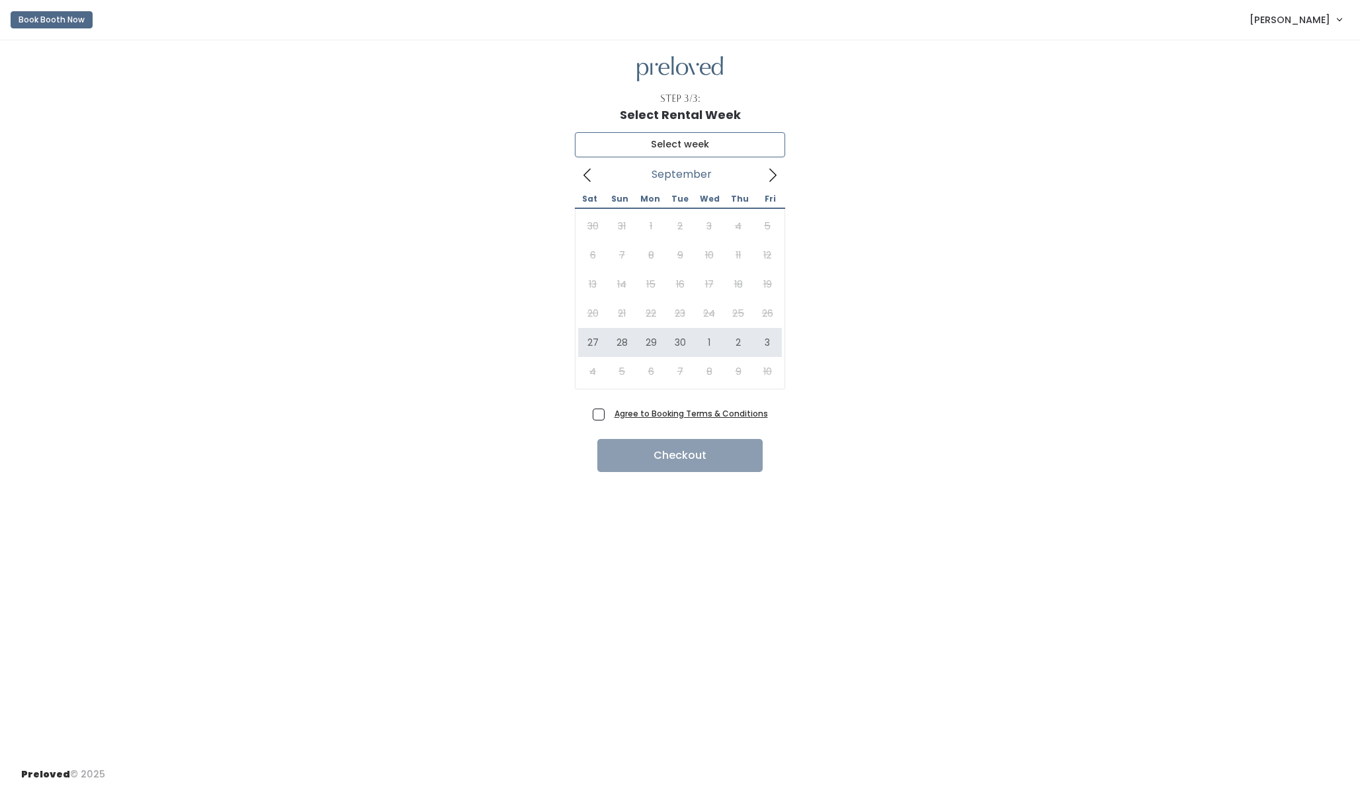
type input "[DATE] to [DATE]"
click at [609, 411] on span "Agree to Booking Terms & Conditions" at bounding box center [688, 413] width 159 height 13
click at [609, 411] on input "Agree to Booking Terms & Conditions" at bounding box center [613, 411] width 9 height 9
checkbox input "true"
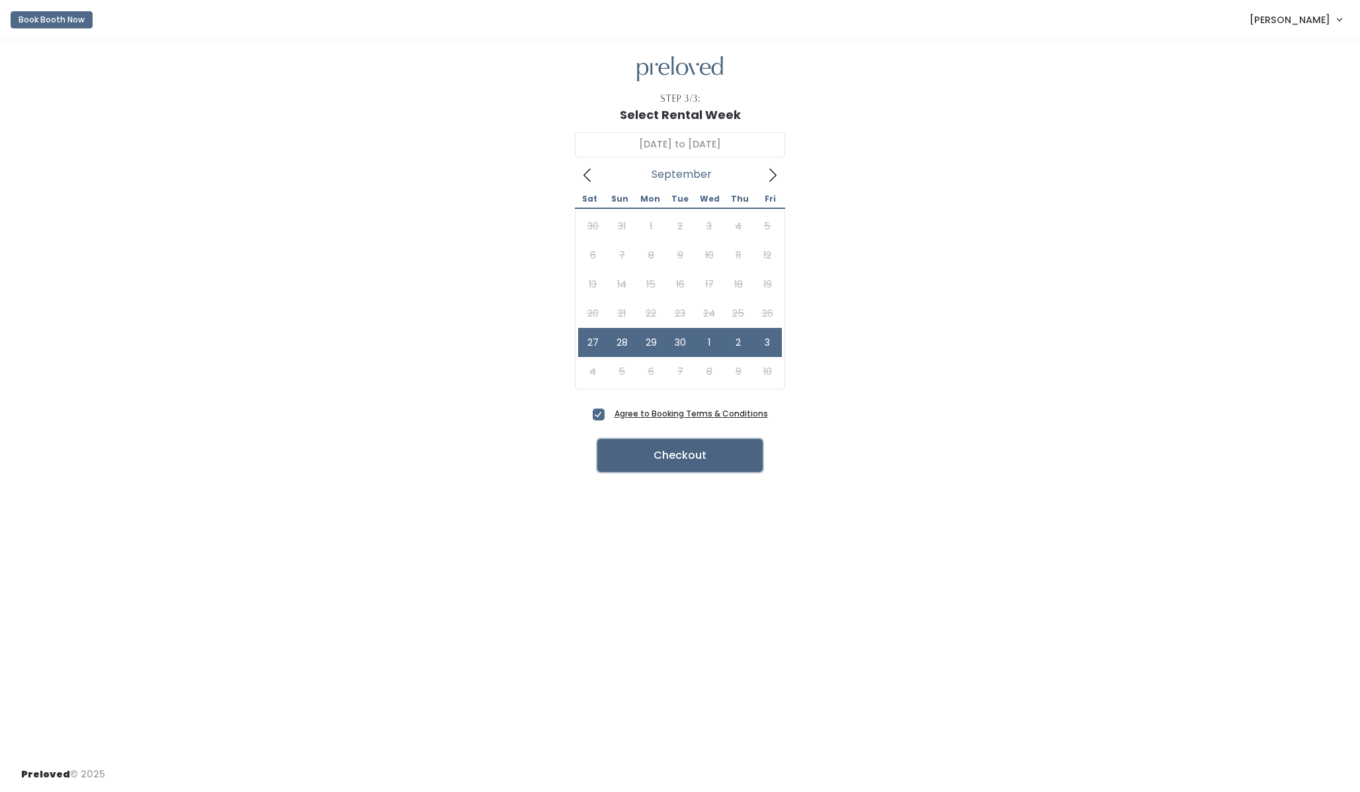
click at [634, 446] on button "Checkout" at bounding box center [679, 455] width 165 height 33
